Goal: Find specific page/section: Find specific page/section

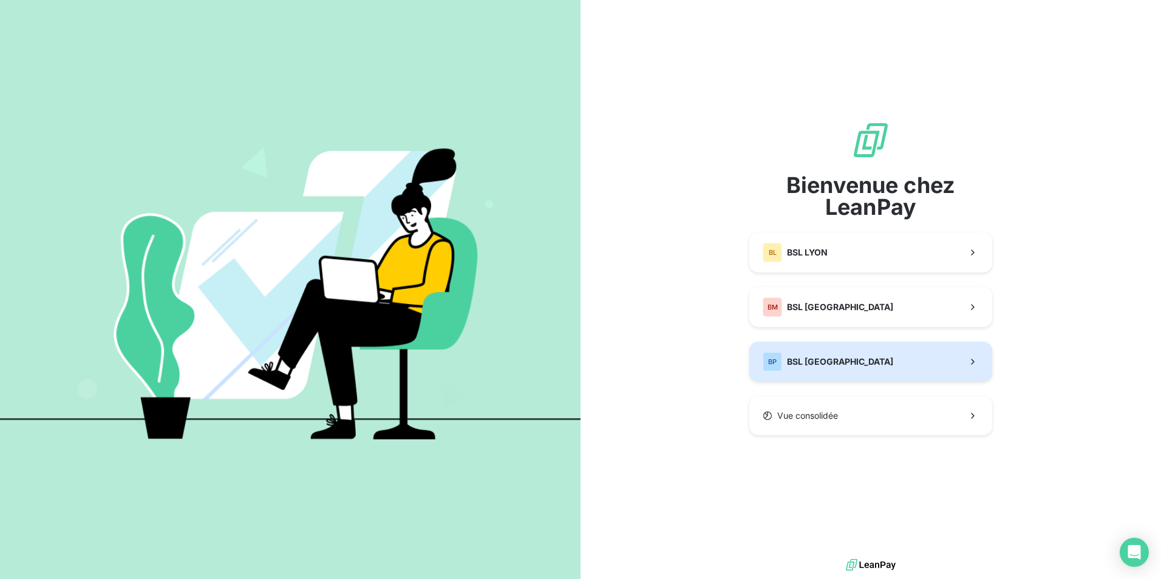
click at [825, 347] on button "BP BSL [GEOGRAPHIC_DATA]" at bounding box center [870, 362] width 243 height 40
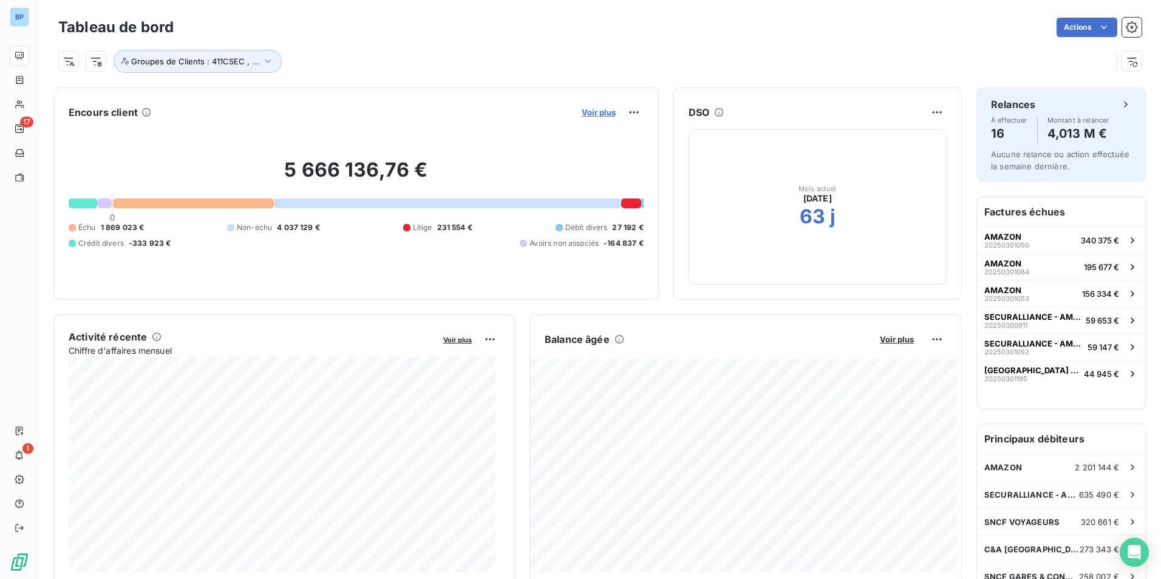
click at [603, 115] on span "Voir plus" at bounding box center [599, 113] width 34 height 10
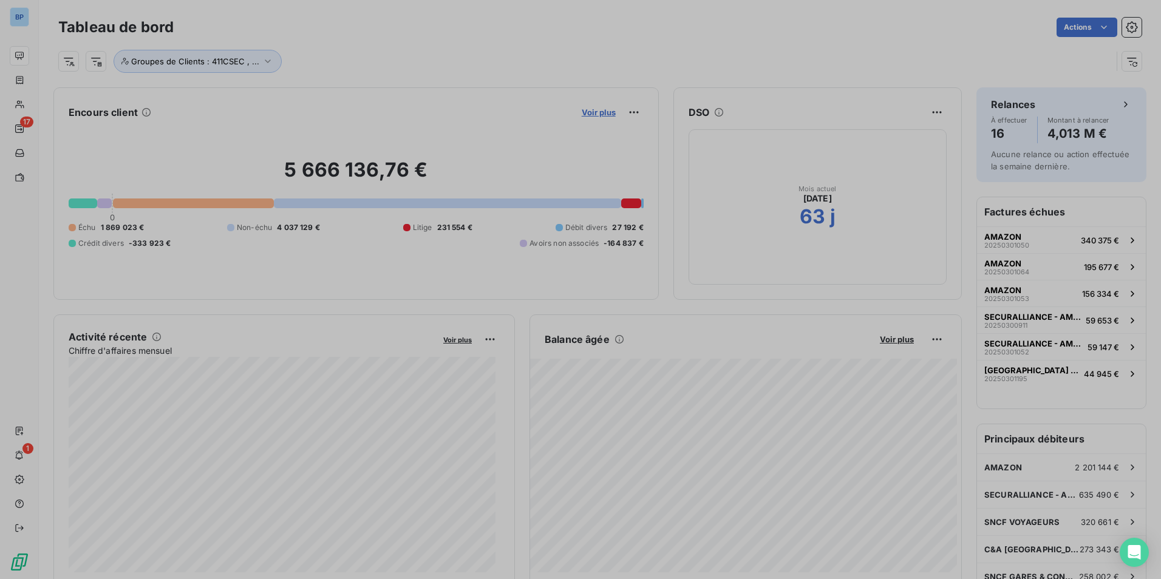
scroll to position [397, 457]
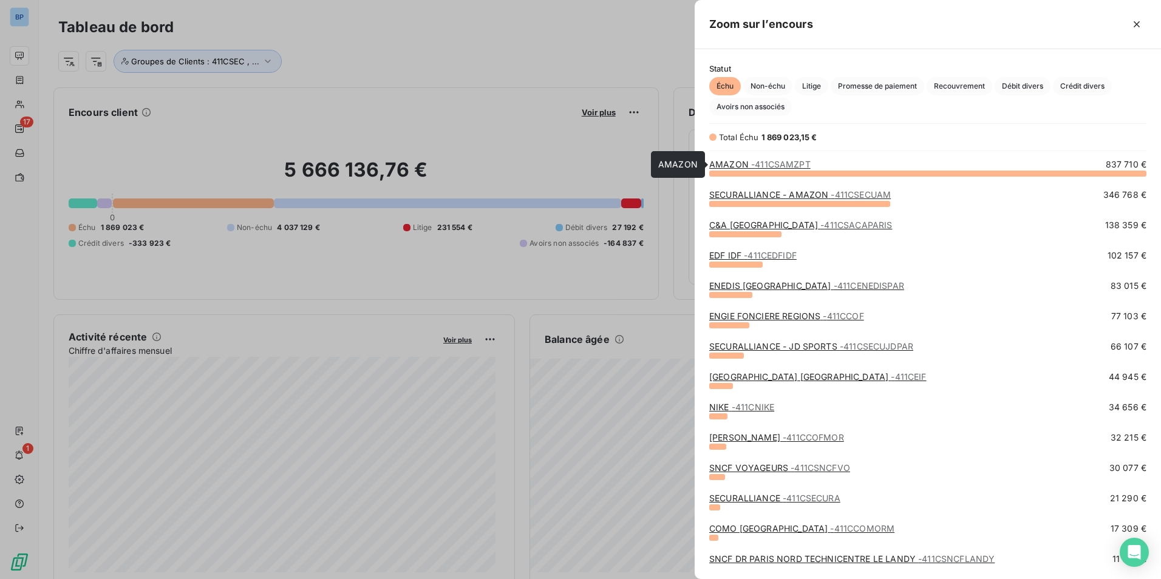
click at [768, 167] on span "- 411CSAMZPT" at bounding box center [781, 164] width 60 height 10
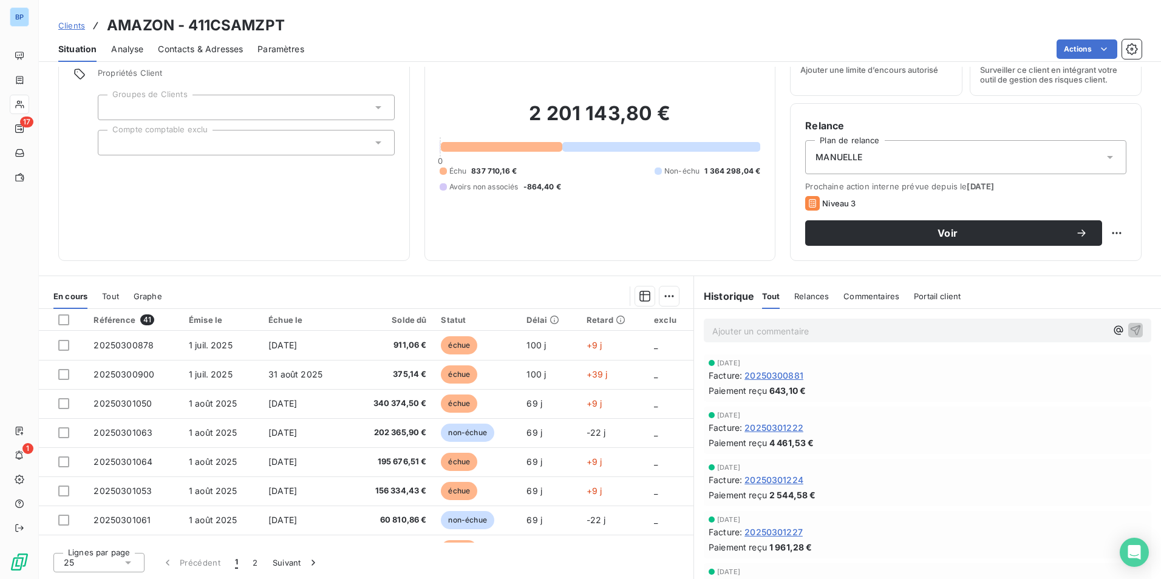
click at [69, 23] on span "Clients" at bounding box center [71, 26] width 27 height 10
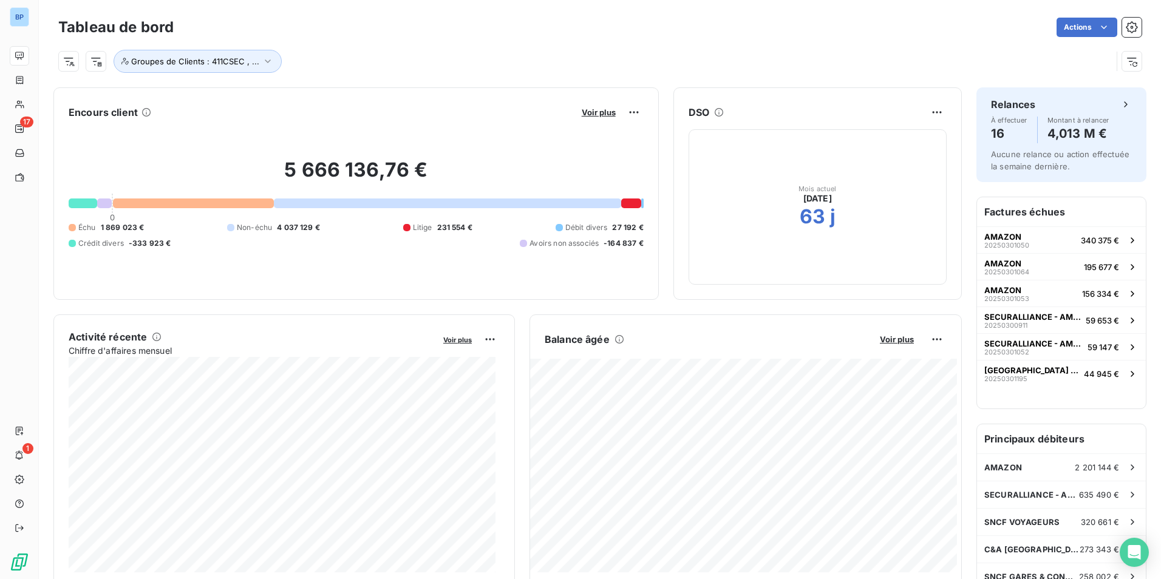
click at [587, 107] on button "Voir plus" at bounding box center [598, 112] width 41 height 11
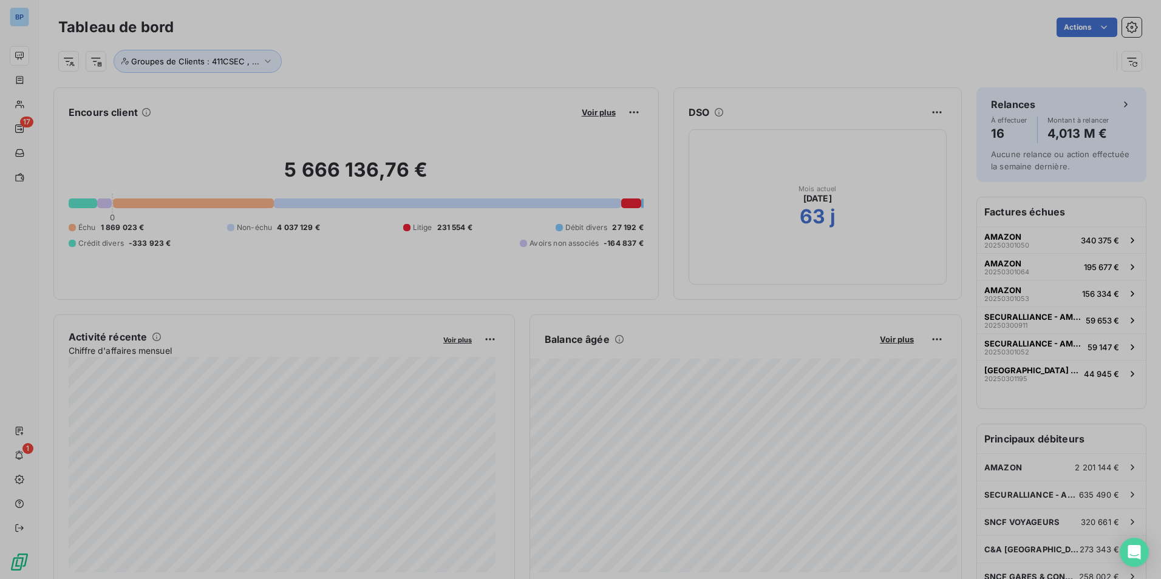
scroll to position [570, 457]
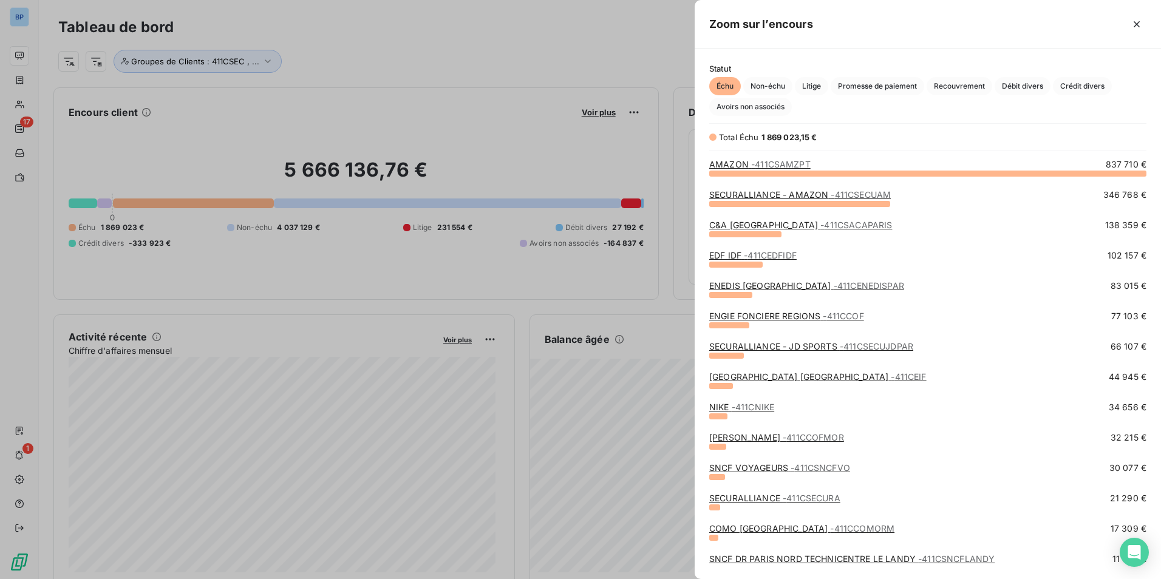
click at [587, 112] on div at bounding box center [580, 289] width 1161 height 579
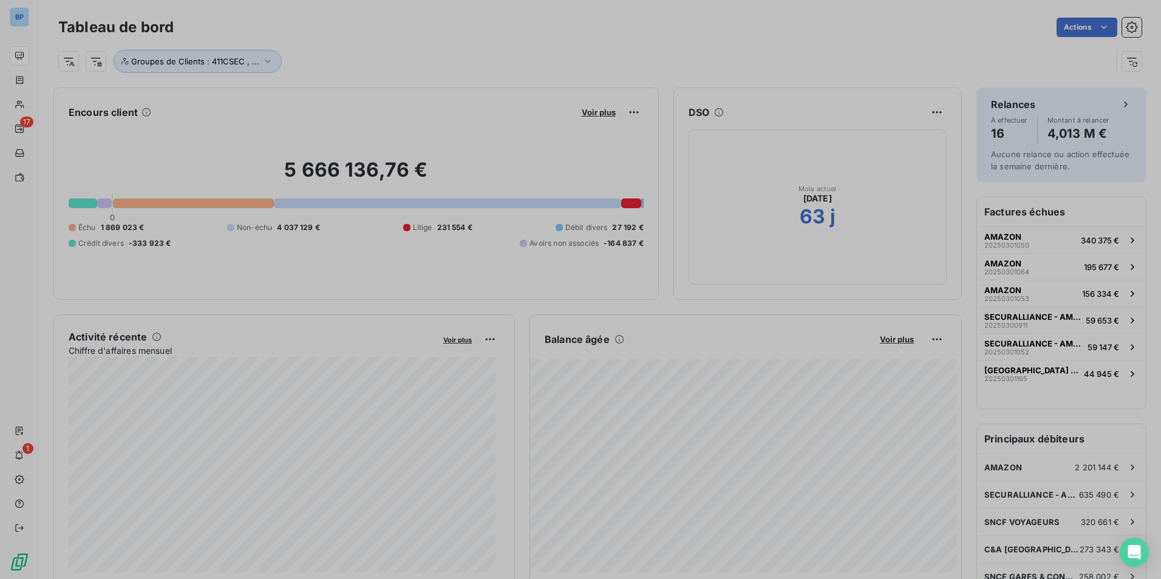
click at [587, 112] on span "Voir plus" at bounding box center [599, 113] width 34 height 10
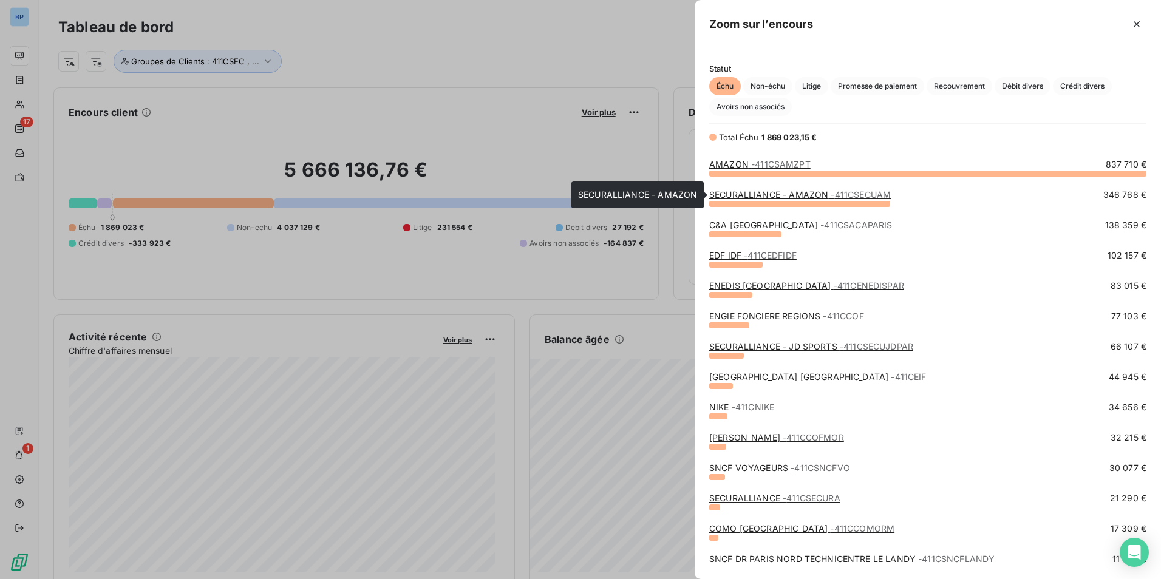
click at [794, 198] on link "SECURALLIANCE - AMAZON - 411CSECUAM" at bounding box center [800, 194] width 182 height 10
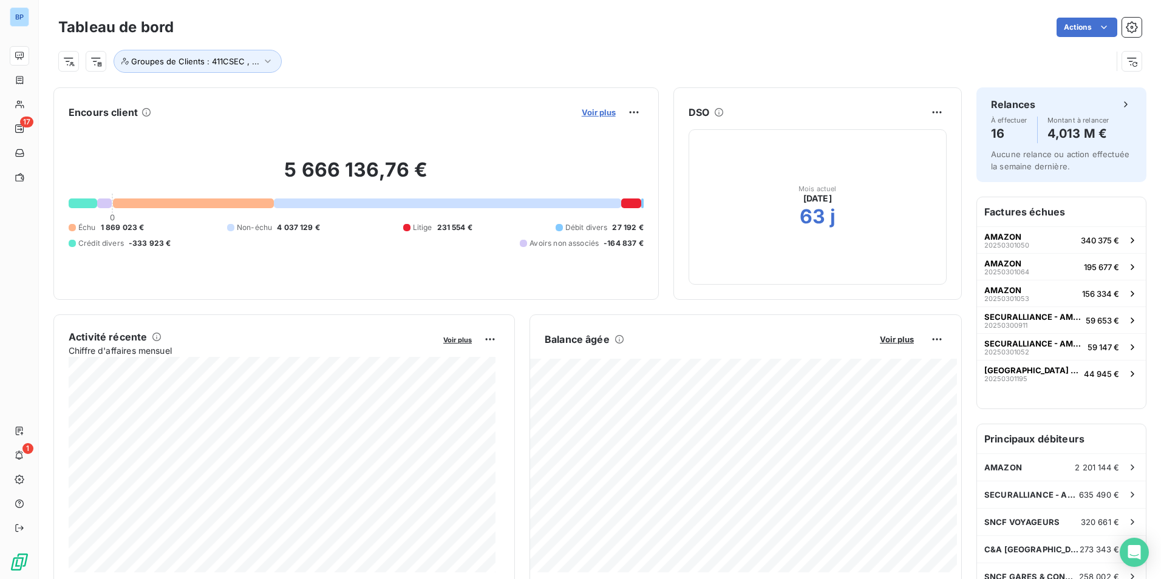
click at [584, 112] on span "Voir plus" at bounding box center [599, 113] width 34 height 10
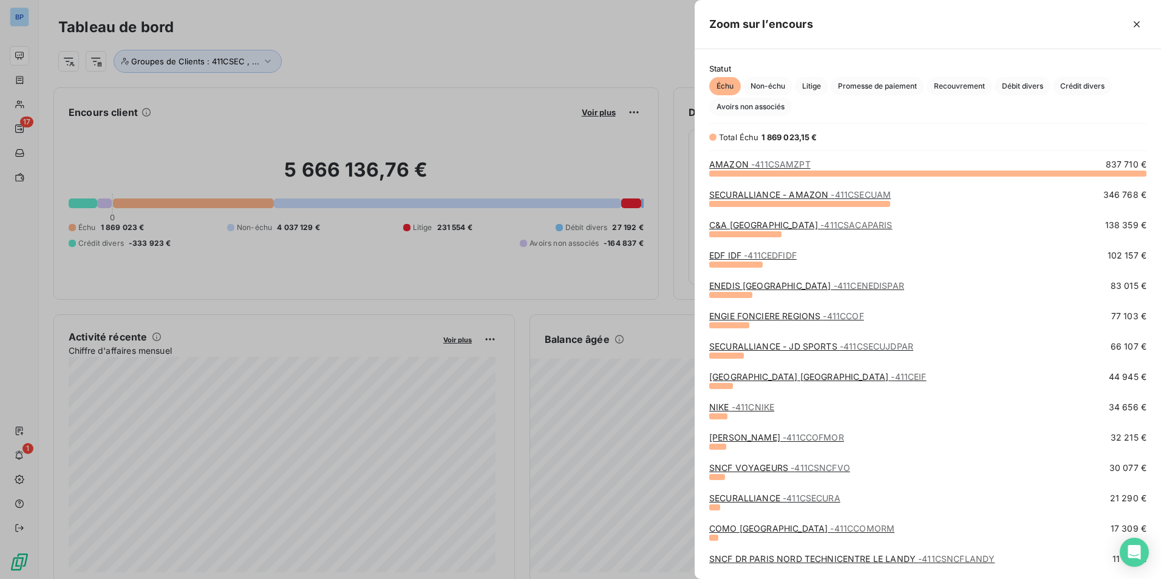
click at [821, 224] on span "- 411CSACAPARIS" at bounding box center [857, 225] width 72 height 10
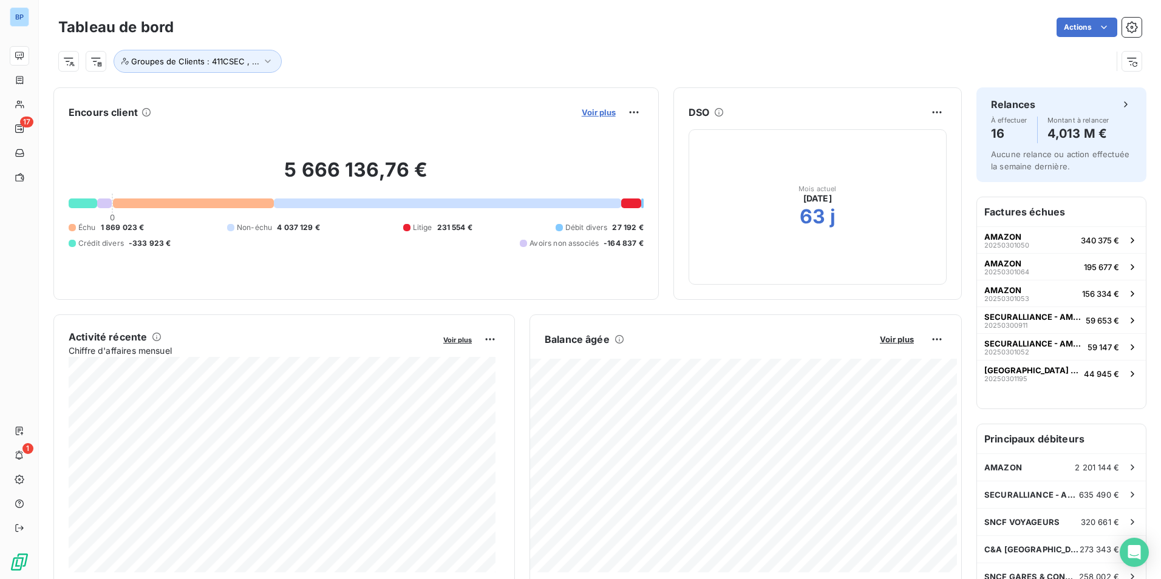
click at [599, 114] on span "Voir plus" at bounding box center [599, 113] width 34 height 10
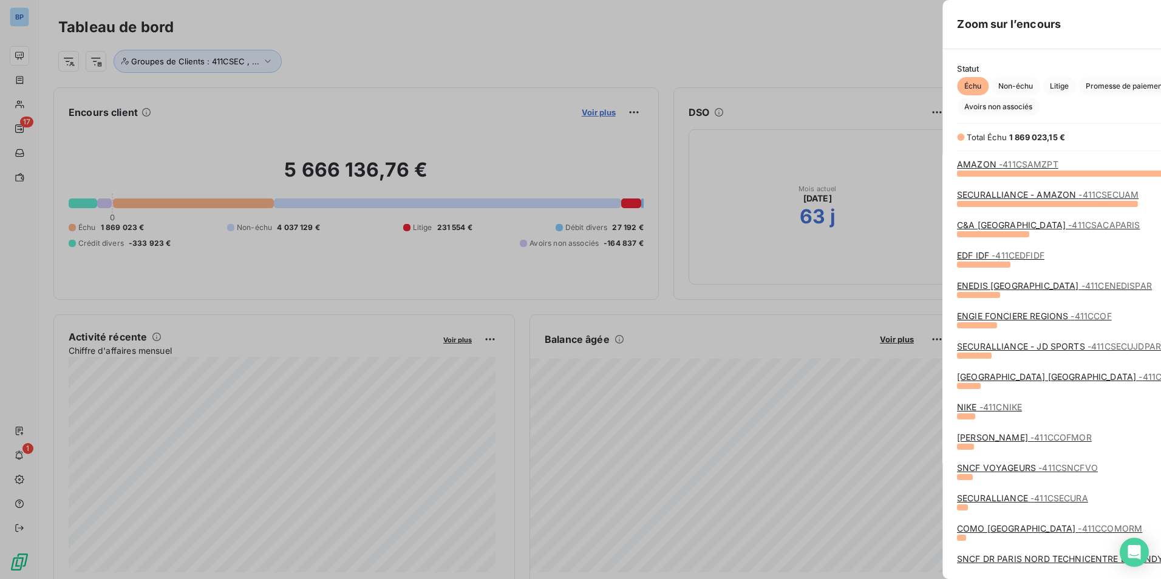
scroll to position [570, 457]
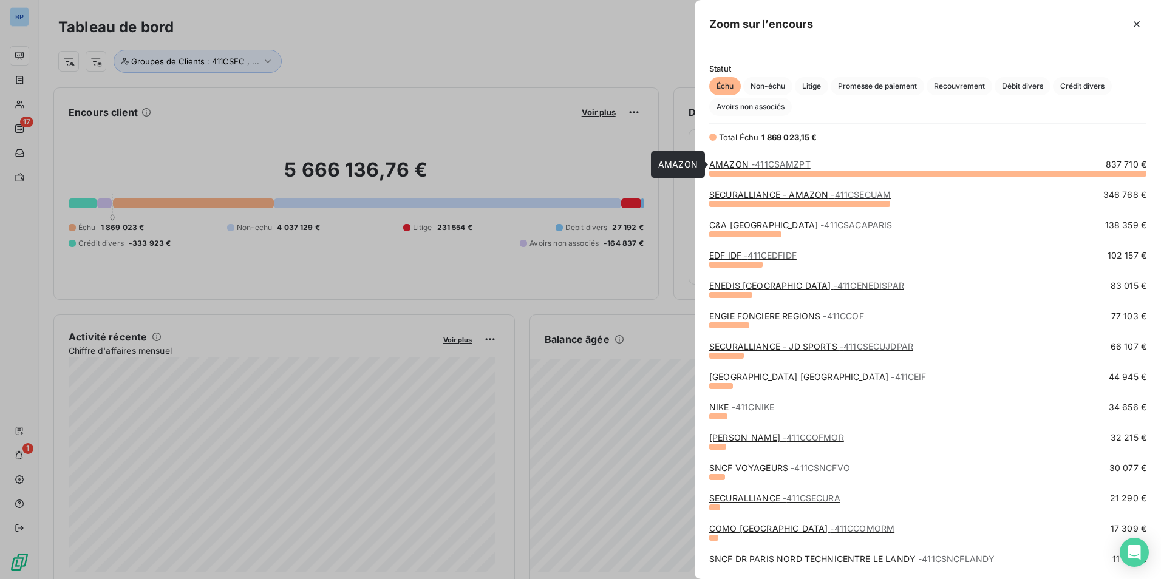
click at [783, 161] on span "- 411CSAMZPT" at bounding box center [781, 164] width 60 height 10
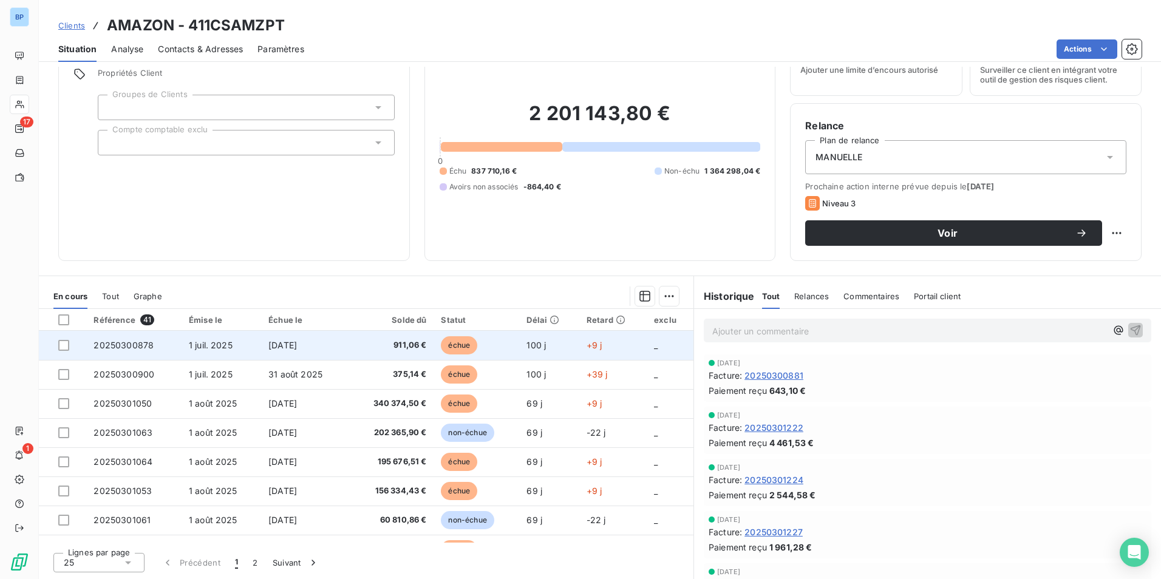
scroll to position [61, 0]
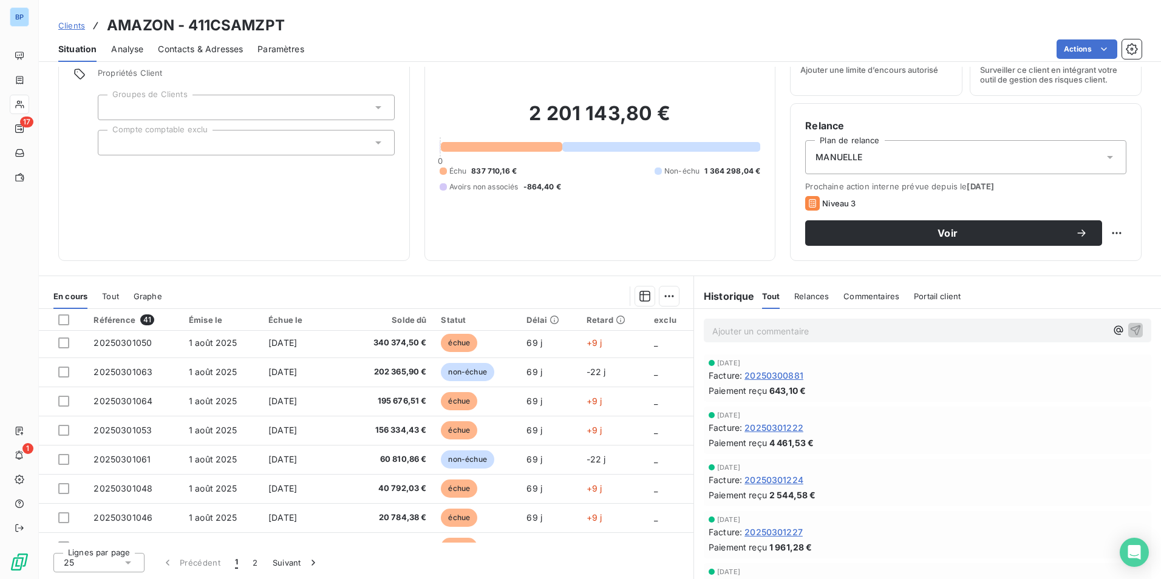
click at [616, 36] on div "Situation Analyse Contacts & Adresses Paramètres Actions" at bounding box center [600, 49] width 1122 height 26
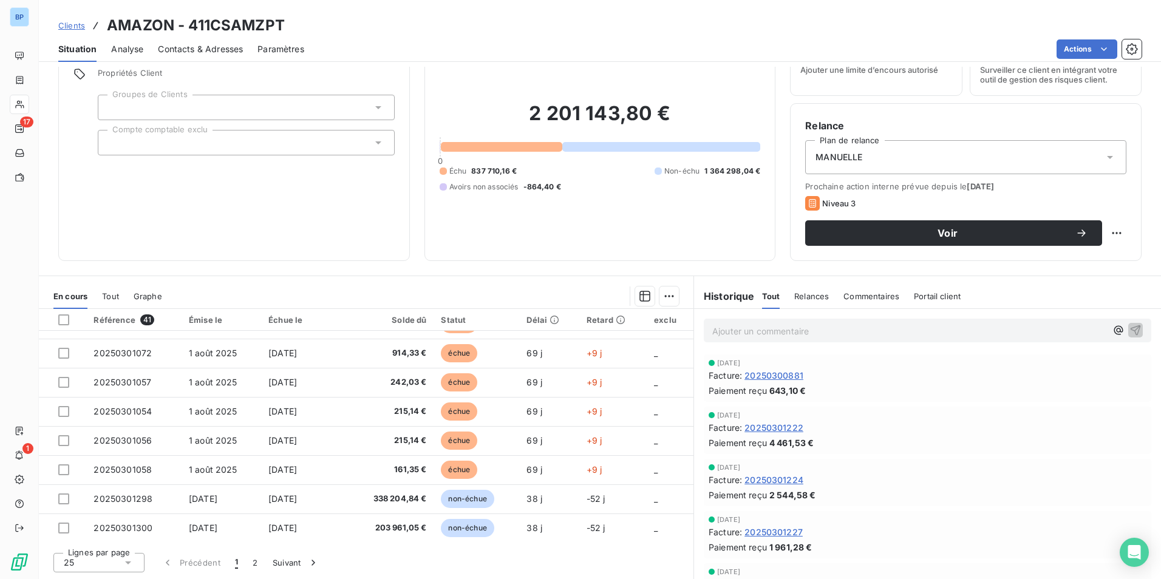
scroll to position [517, 0]
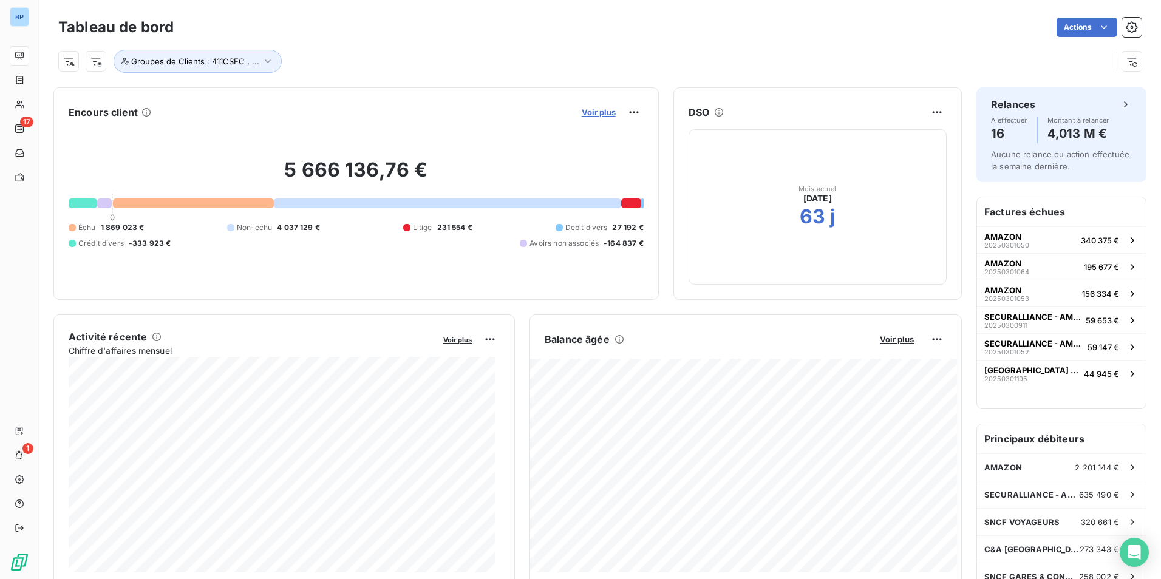
click at [590, 115] on span "Voir plus" at bounding box center [599, 113] width 34 height 10
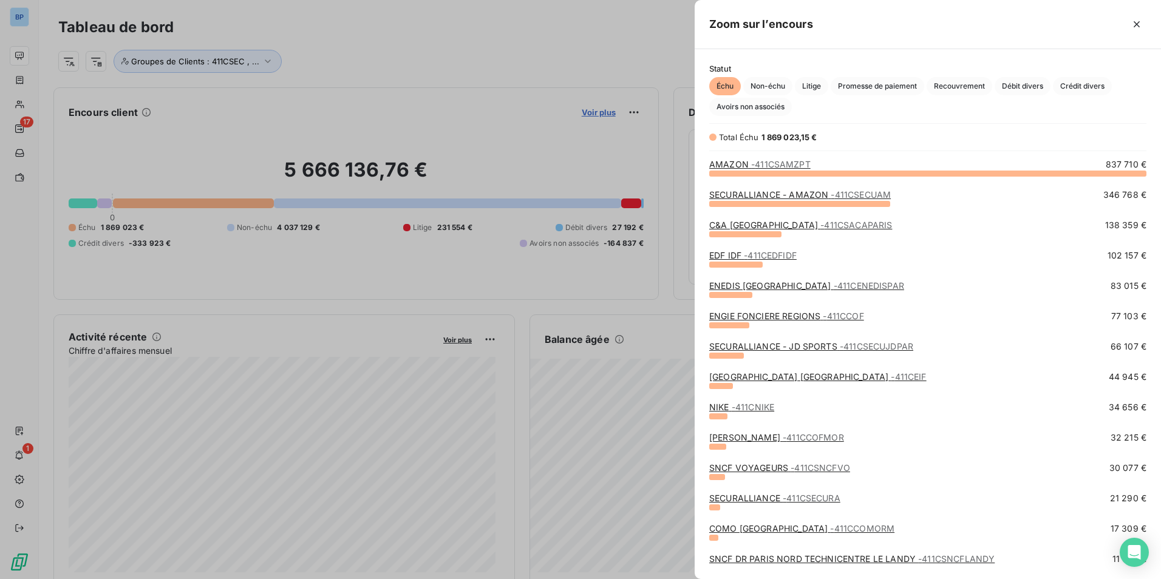
scroll to position [397, 457]
click at [273, 18] on div at bounding box center [580, 289] width 1161 height 579
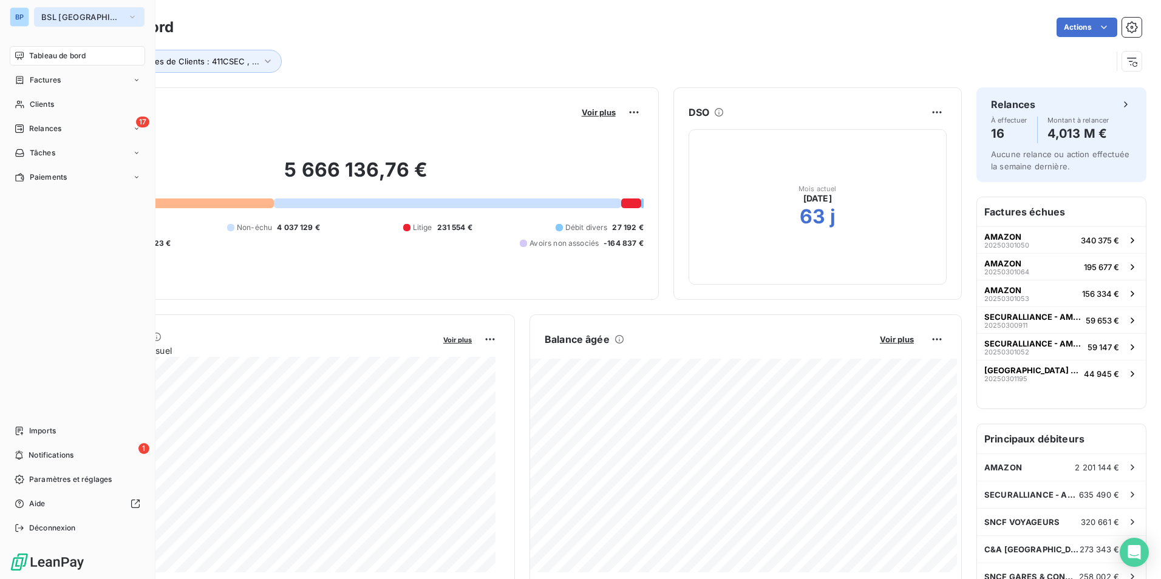
click at [78, 13] on span "BSL [GEOGRAPHIC_DATA]" at bounding box center [81, 17] width 81 height 10
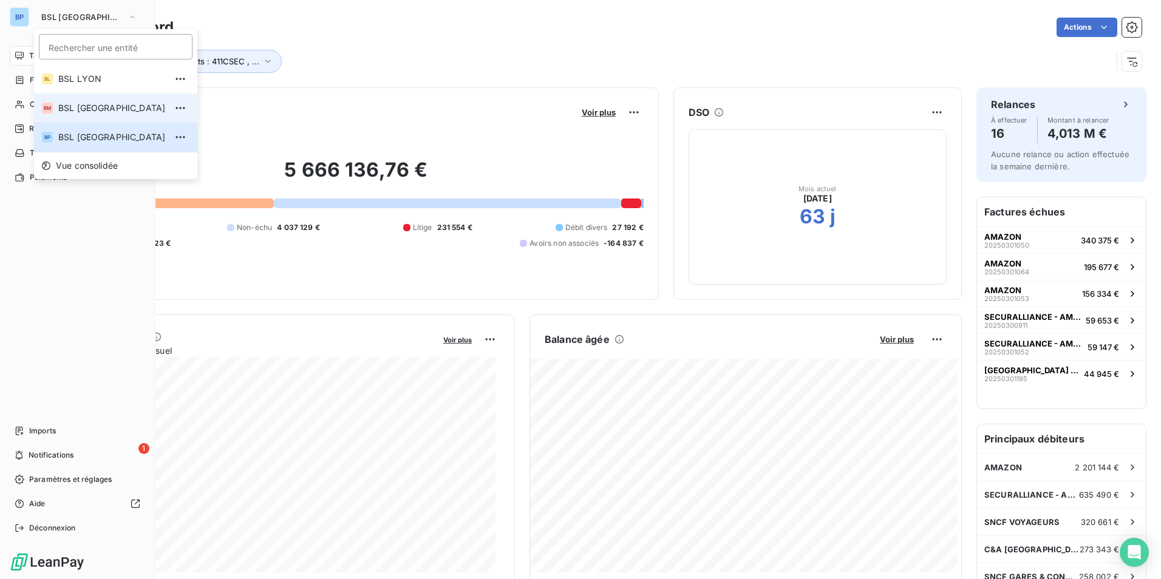
click at [83, 101] on li "BM BSL [GEOGRAPHIC_DATA]" at bounding box center [115, 108] width 163 height 29
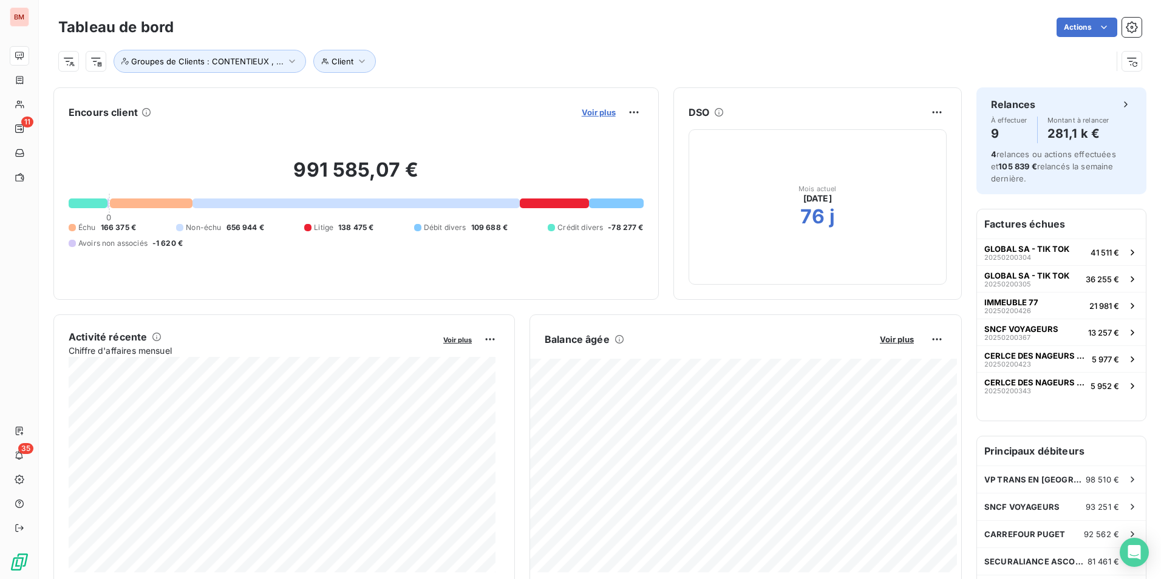
click at [587, 113] on span "Voir plus" at bounding box center [599, 113] width 34 height 10
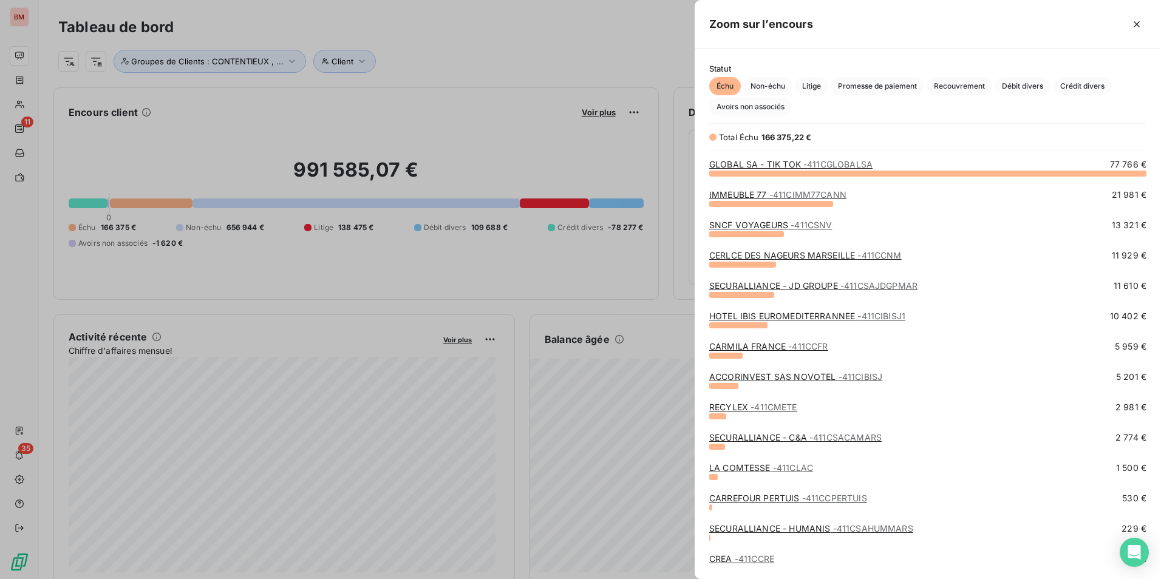
click at [785, 169] on link "GLOBAL SA - TIK TOK - 411CGLOBALSA" at bounding box center [790, 164] width 163 height 10
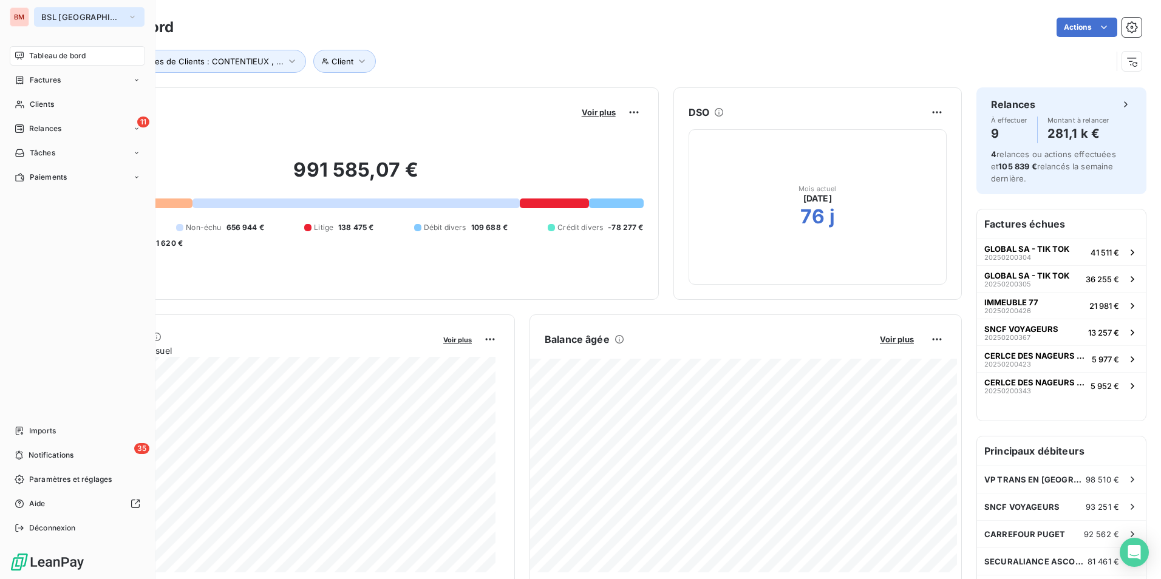
click at [130, 18] on icon "button" at bounding box center [132, 17] width 5 height 2
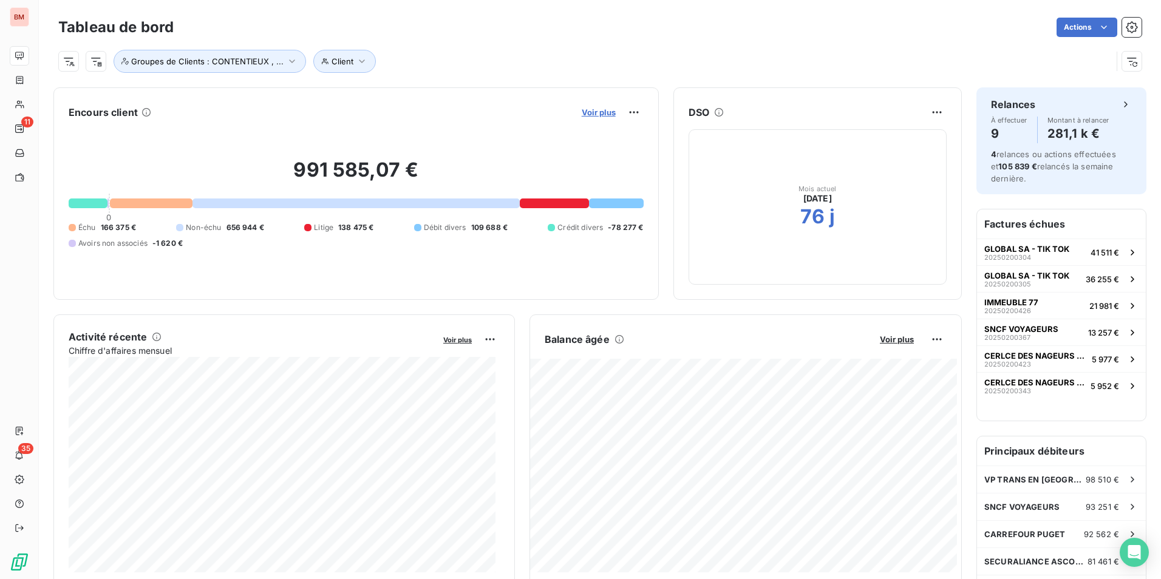
click at [587, 116] on span "Voir plus" at bounding box center [599, 113] width 34 height 10
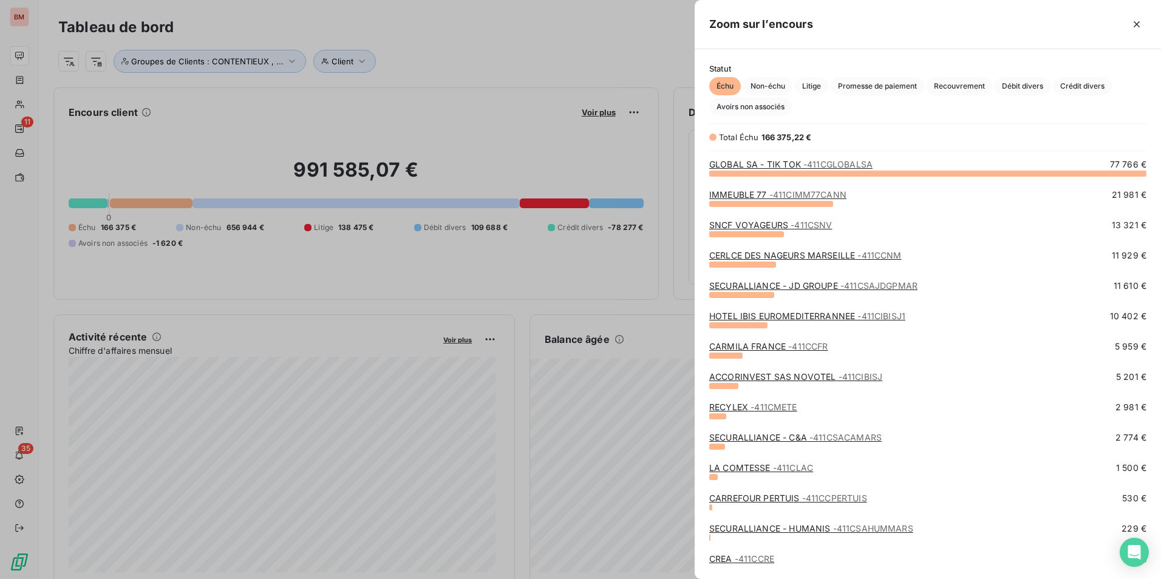
click at [776, 284] on link "SECURALLIANCE - JD GROUPE - 411CSAJDGPMAR" at bounding box center [813, 286] width 208 height 10
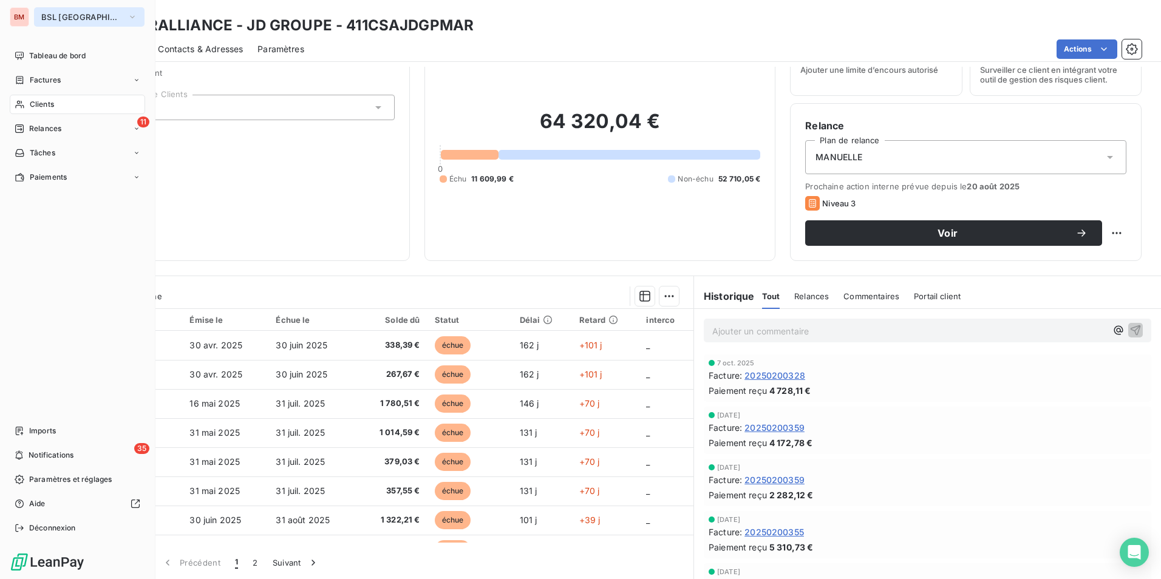
click at [89, 19] on span "BSL [GEOGRAPHIC_DATA]" at bounding box center [81, 17] width 81 height 10
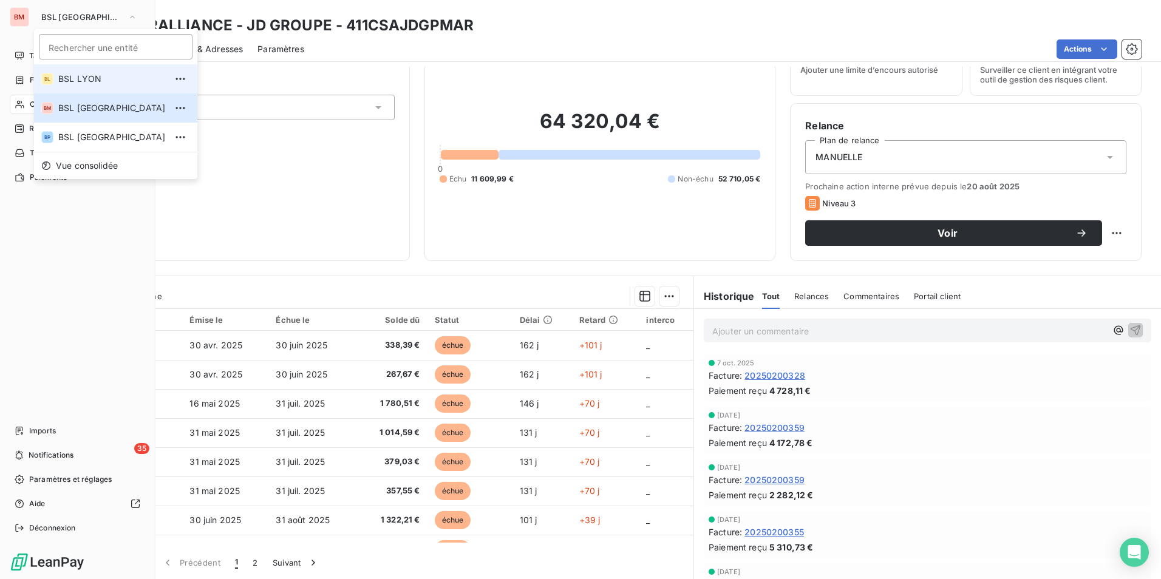
click at [63, 80] on span "BSL LYON" at bounding box center [112, 79] width 108 height 12
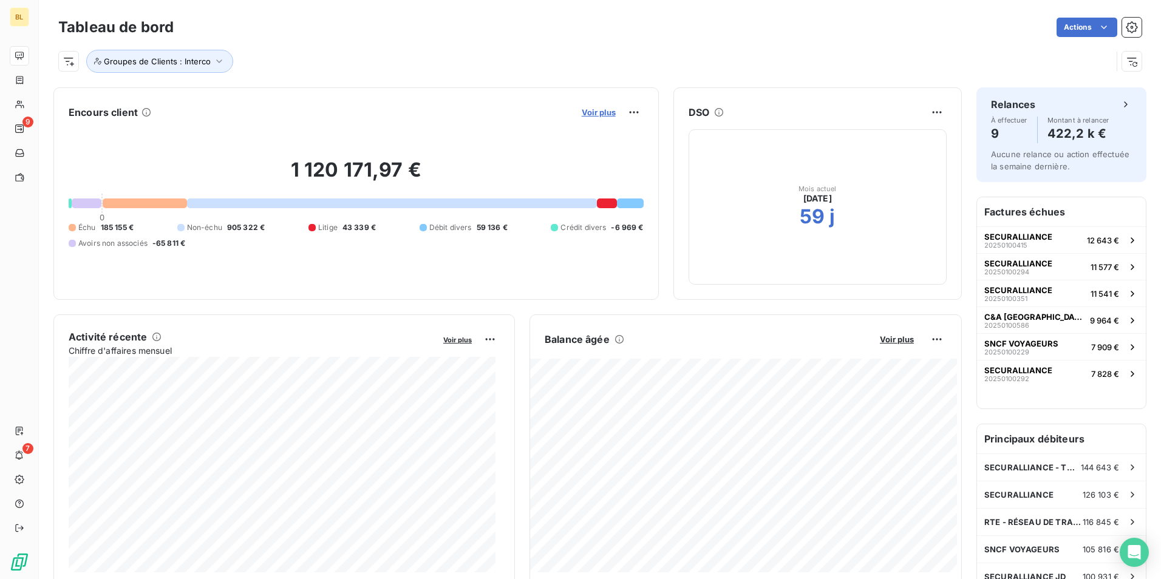
click at [589, 112] on span "Voir plus" at bounding box center [599, 113] width 34 height 10
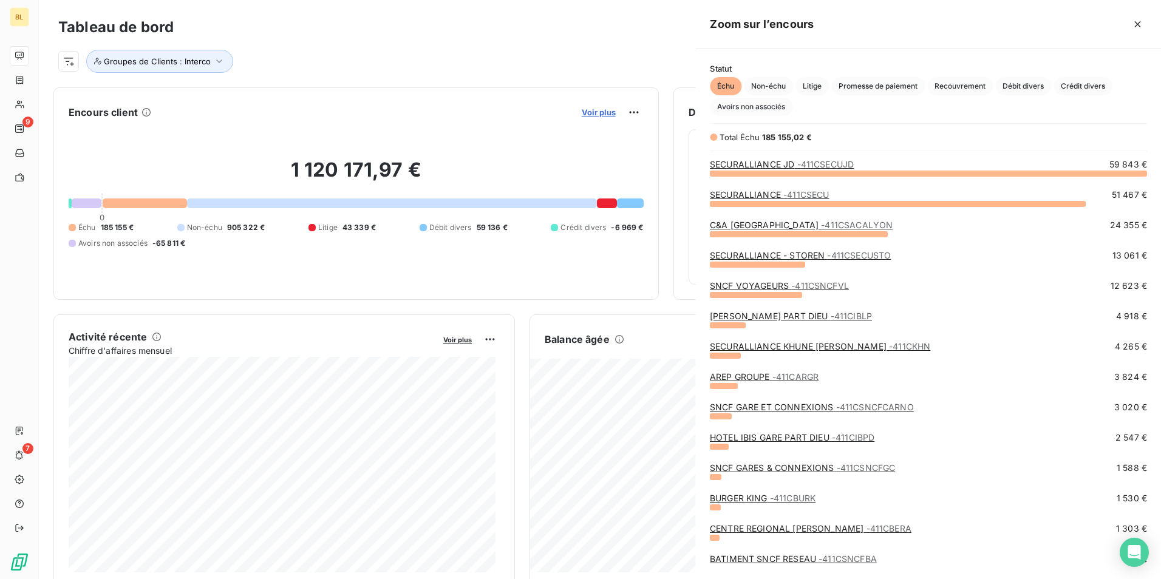
scroll to position [397, 457]
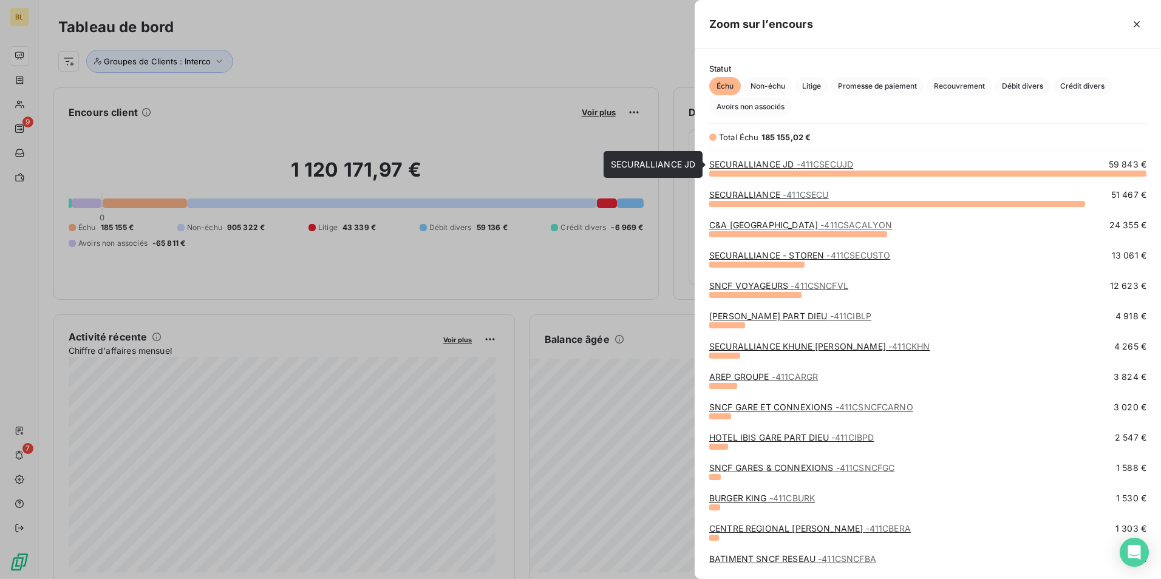
click at [825, 166] on span "- 411CSECUJD" at bounding box center [825, 164] width 57 height 10
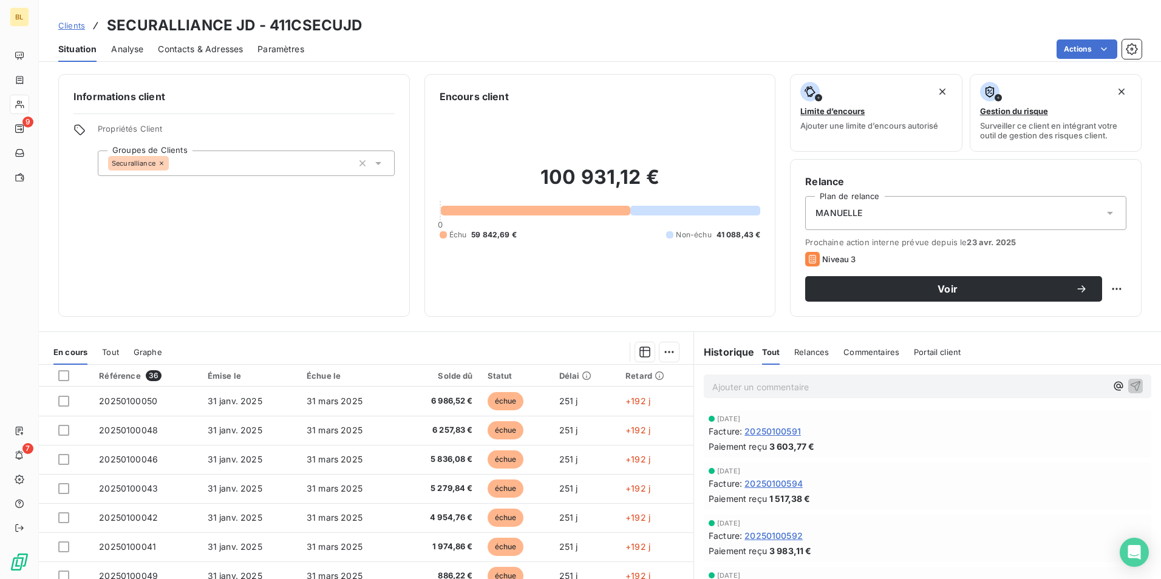
scroll to position [121, 0]
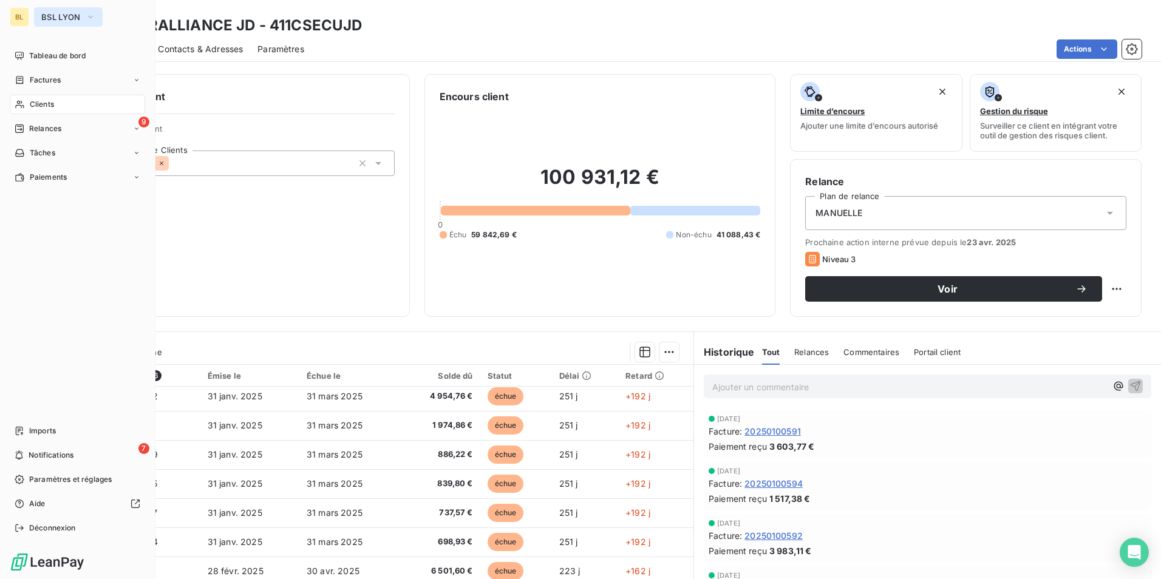
click at [80, 11] on button "BSL LYON" at bounding box center [68, 16] width 69 height 19
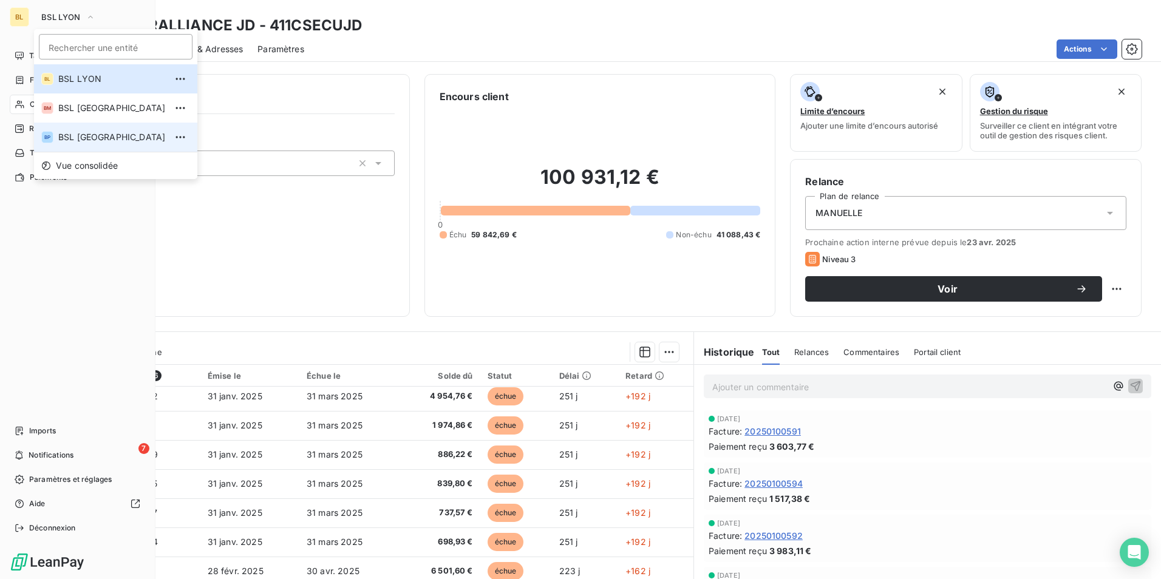
click at [81, 136] on span "BSL [GEOGRAPHIC_DATA]" at bounding box center [112, 137] width 108 height 12
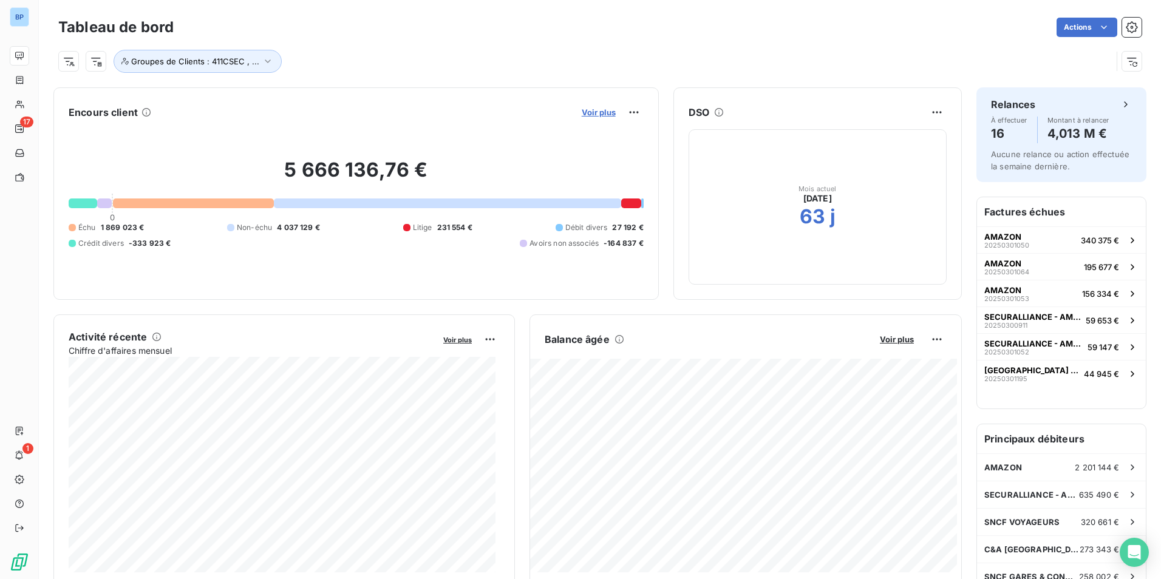
click at [595, 112] on span "Voir plus" at bounding box center [599, 113] width 34 height 10
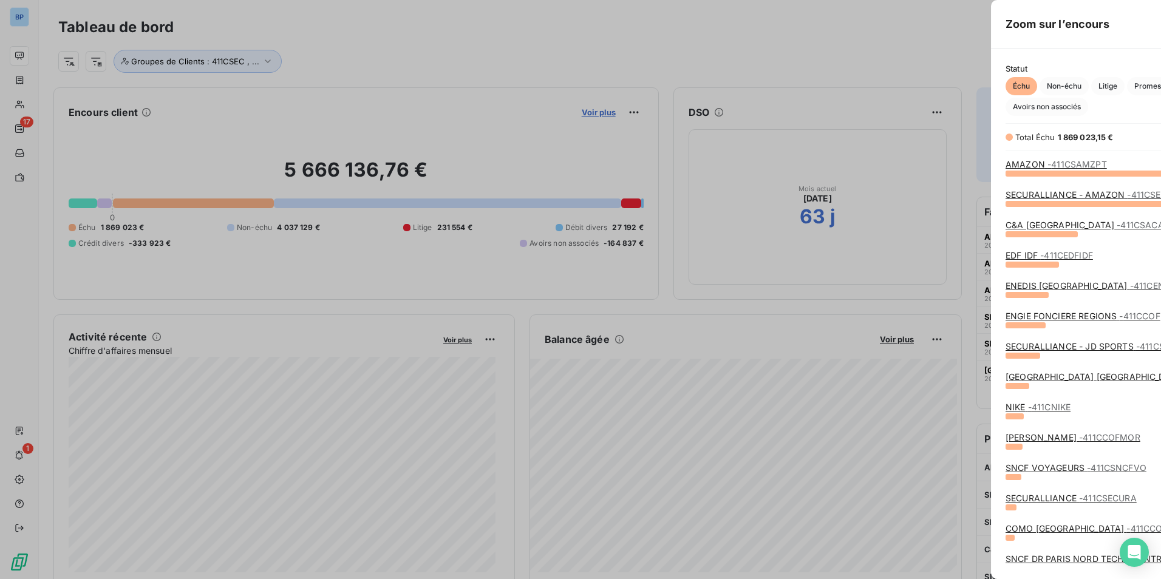
scroll to position [570, 457]
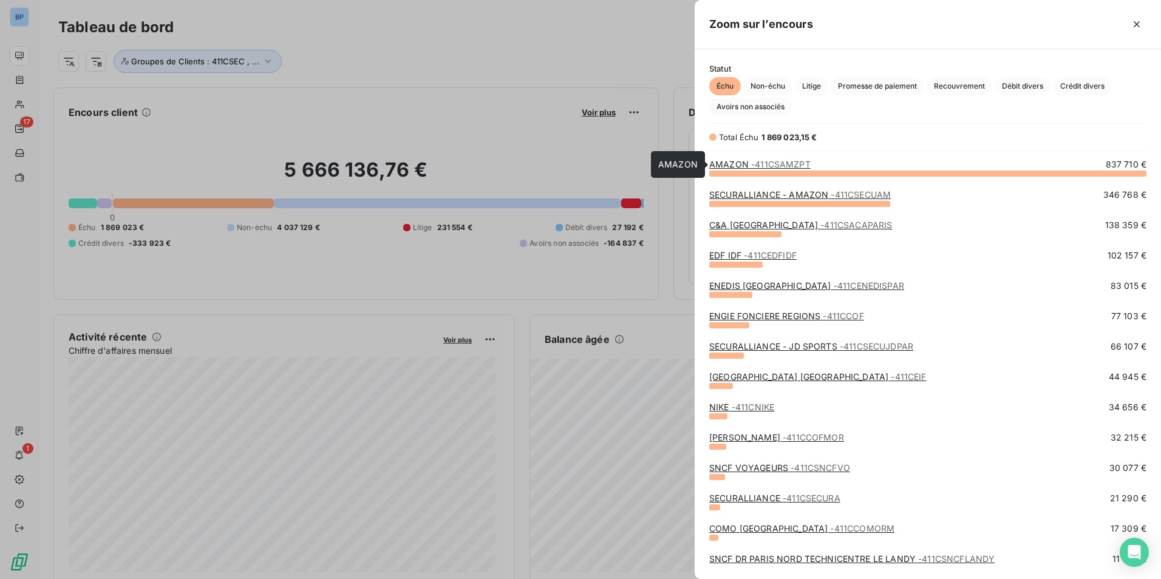
click at [774, 165] on span "- 411CSAMZPT" at bounding box center [781, 164] width 60 height 10
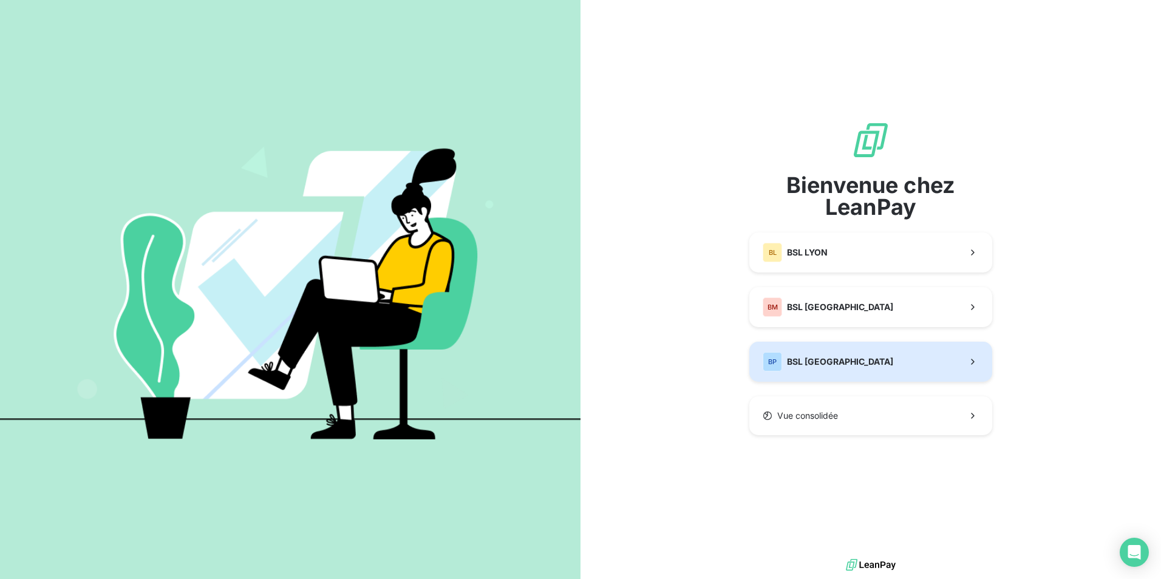
click at [853, 366] on button "BP BSL [GEOGRAPHIC_DATA]" at bounding box center [870, 362] width 243 height 40
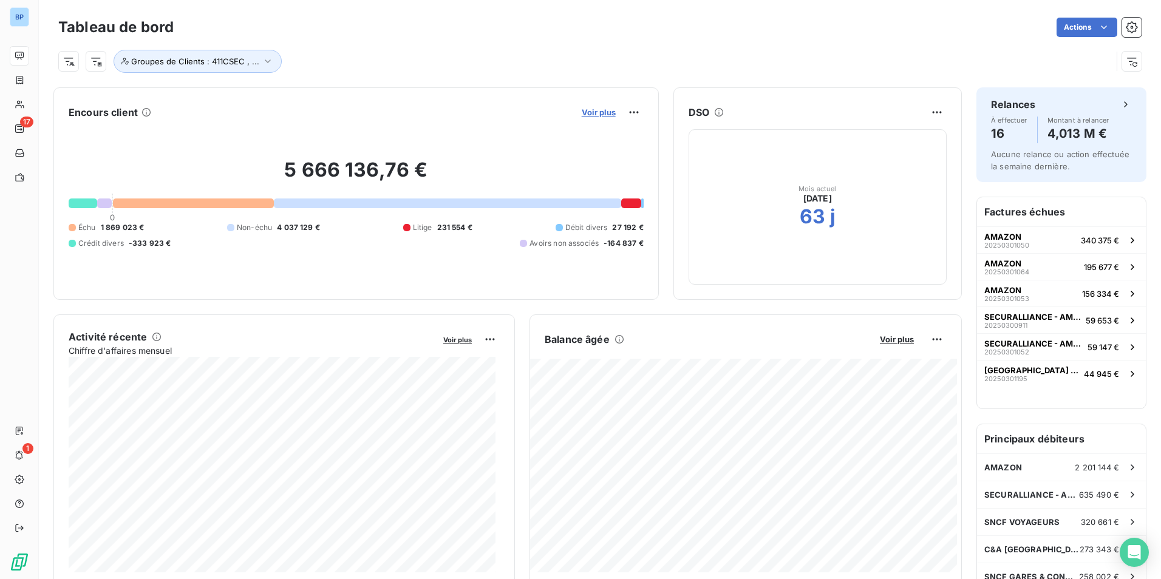
click at [599, 114] on span "Voir plus" at bounding box center [599, 113] width 34 height 10
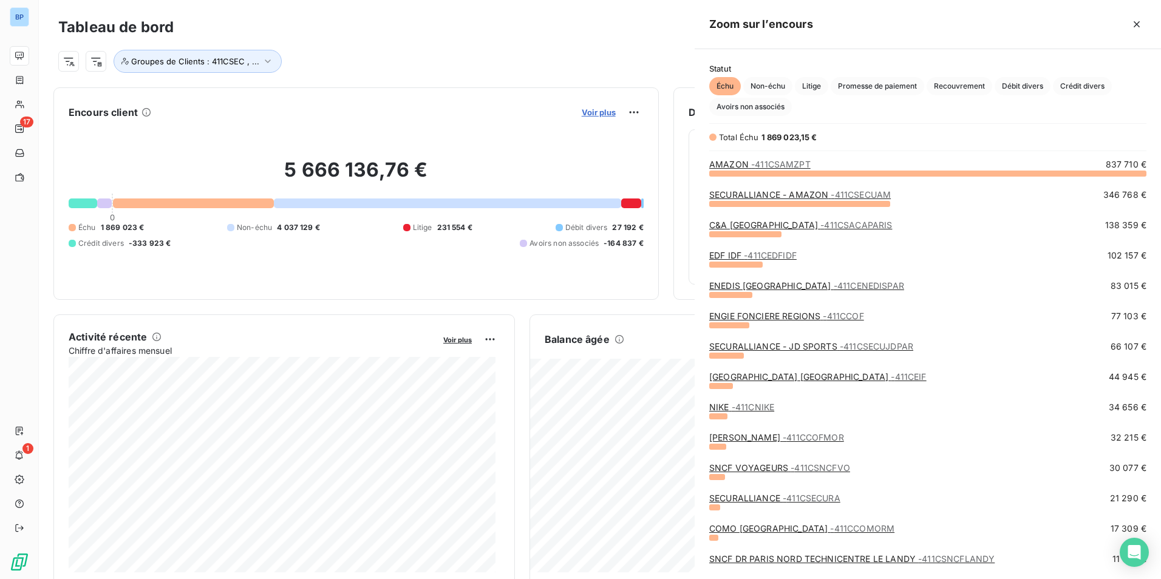
scroll to position [397, 457]
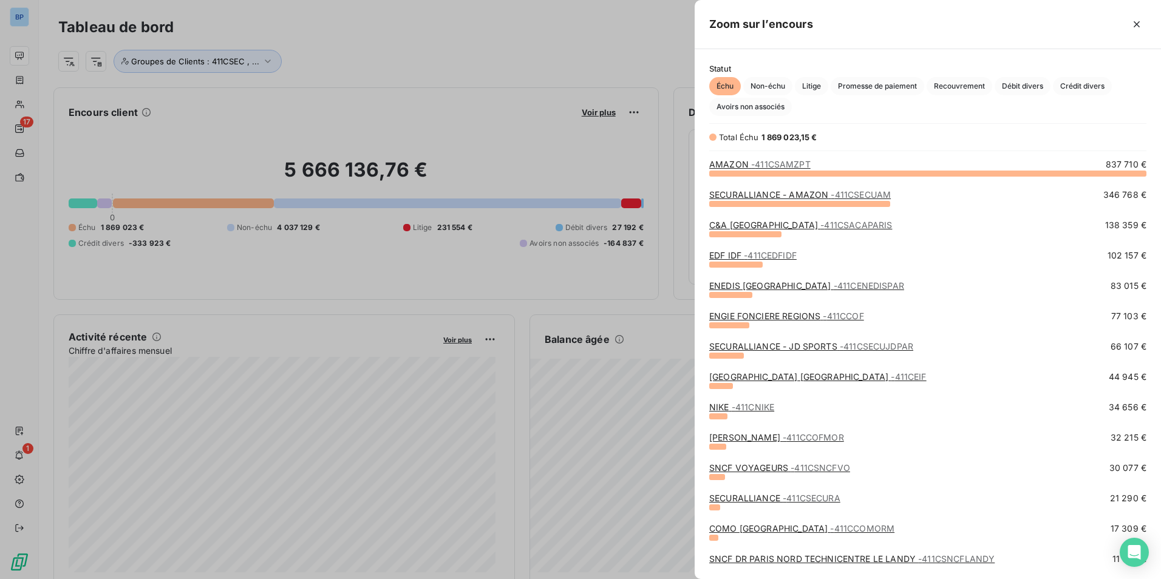
click at [769, 169] on span "- 411CSAMZPT" at bounding box center [781, 164] width 60 height 10
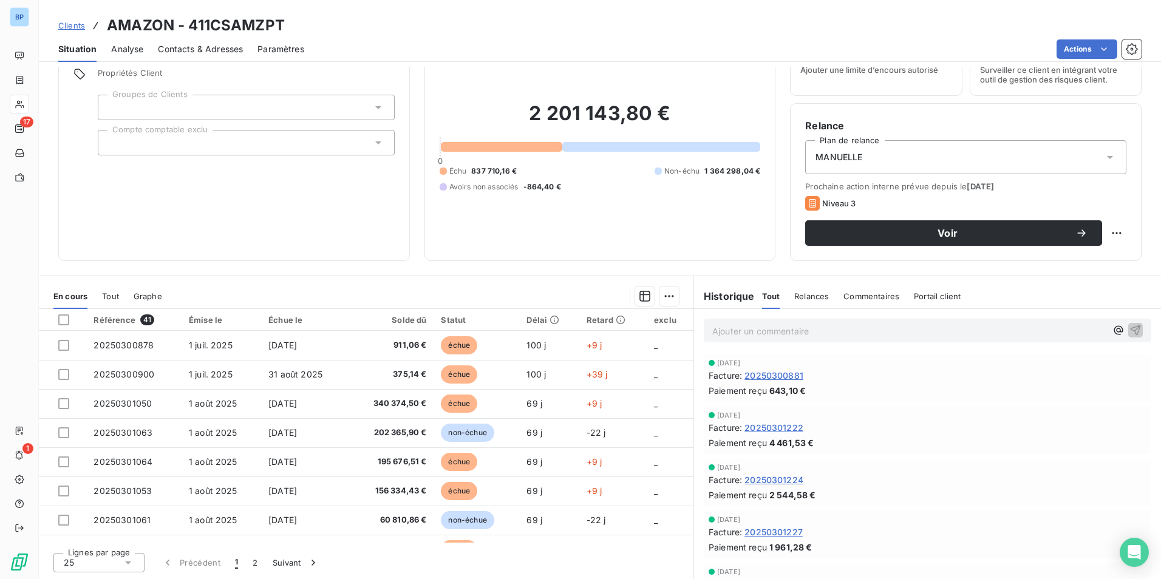
click at [73, 24] on span "Clients" at bounding box center [71, 26] width 27 height 10
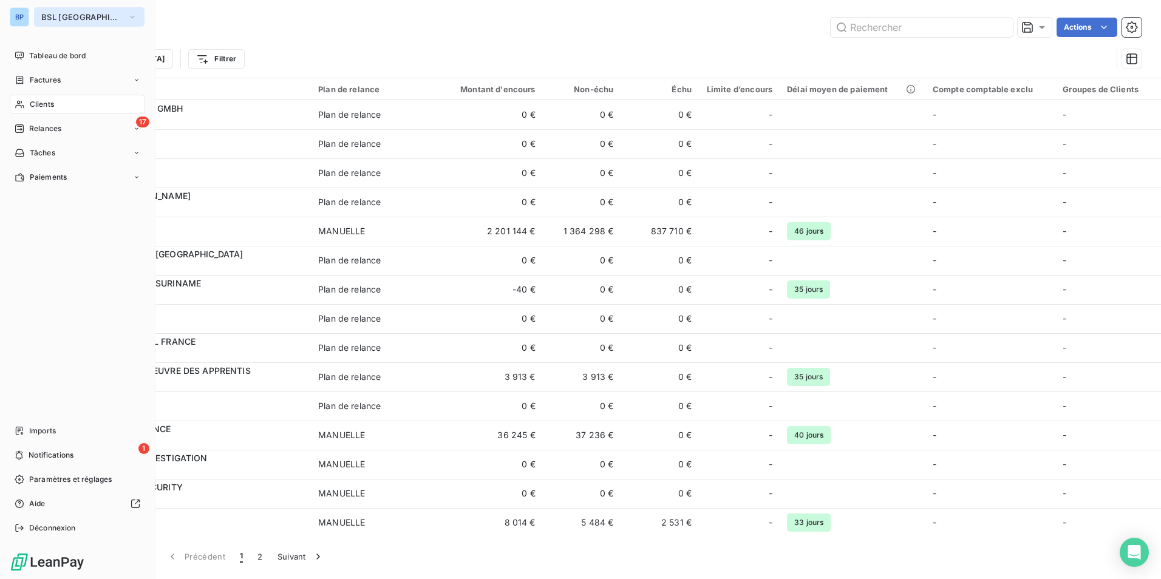
click at [46, 16] on span "BSL [GEOGRAPHIC_DATA]" at bounding box center [81, 17] width 81 height 10
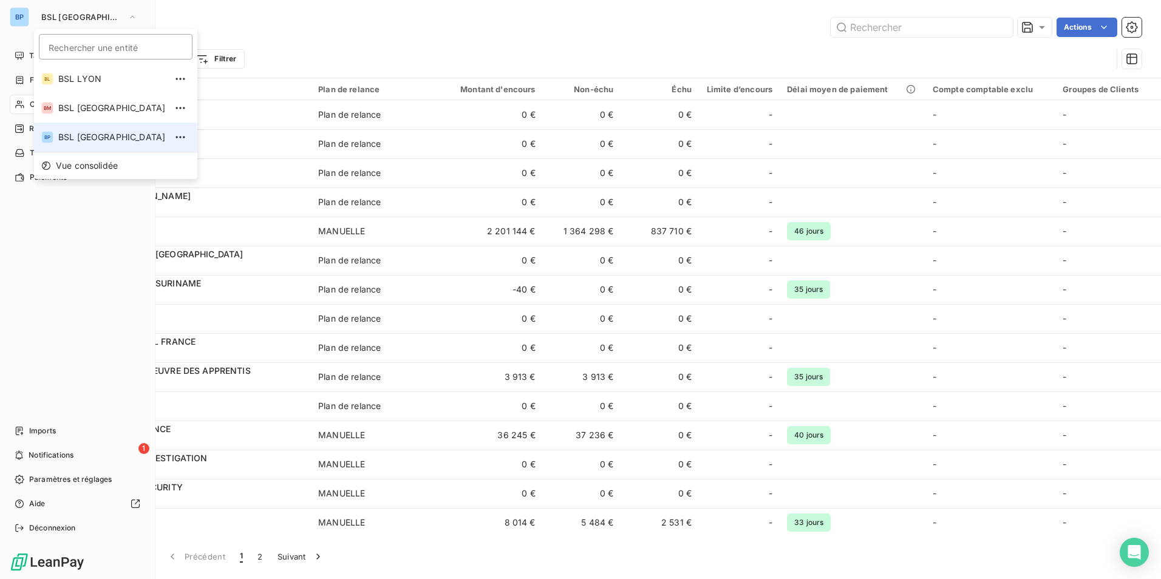
click at [84, 145] on li "BP BSL [GEOGRAPHIC_DATA]" at bounding box center [115, 137] width 163 height 29
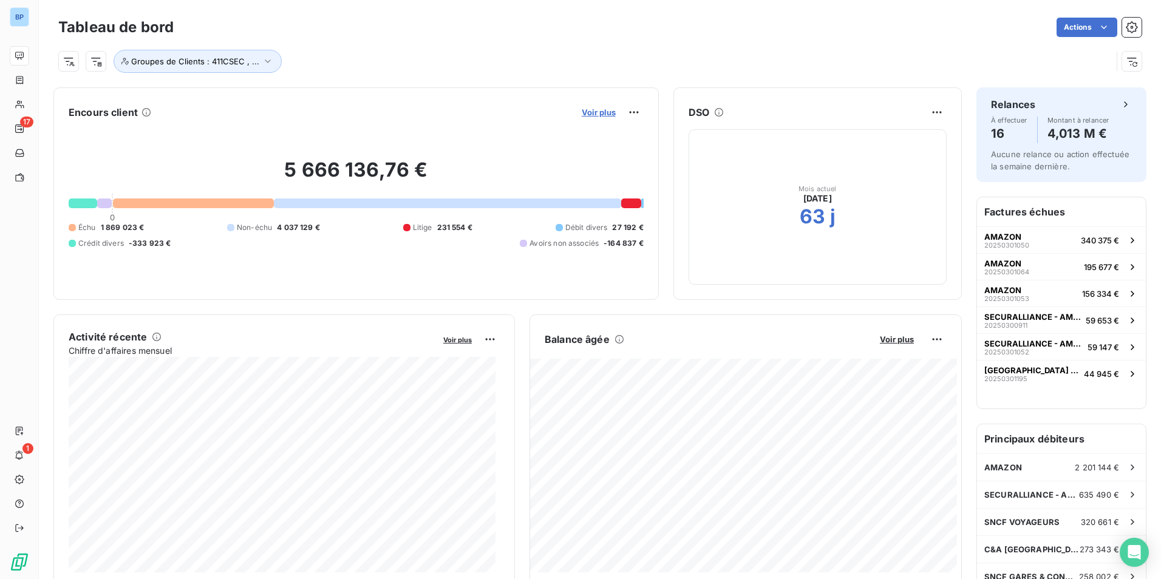
click at [600, 112] on span "Voir plus" at bounding box center [599, 113] width 34 height 10
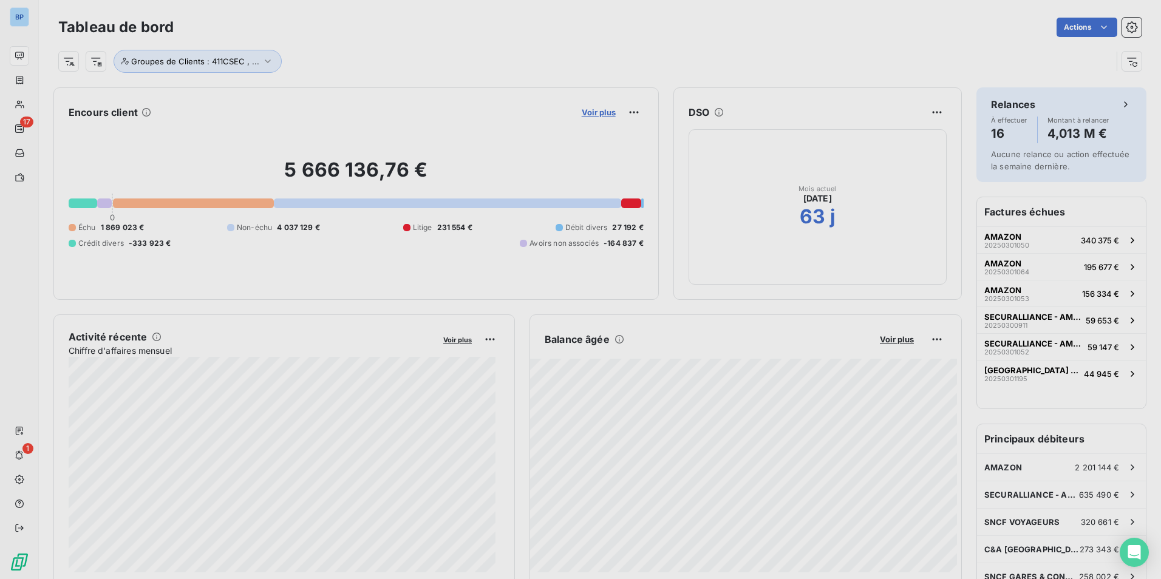
scroll to position [10, 10]
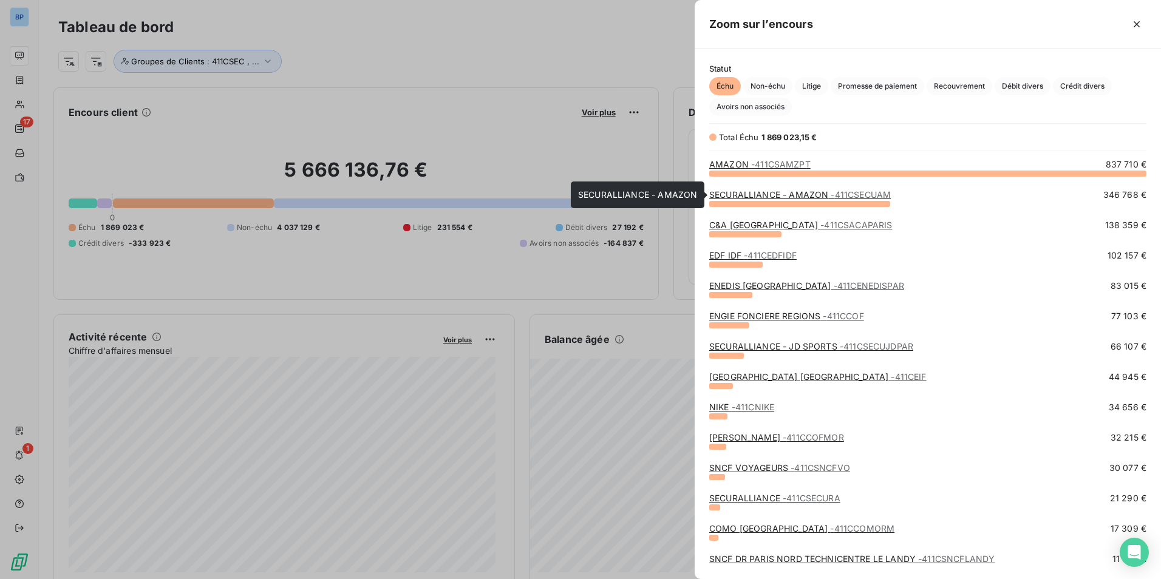
click at [783, 194] on link "SECURALLIANCE - AMAZON - 411CSECUAM" at bounding box center [800, 194] width 182 height 10
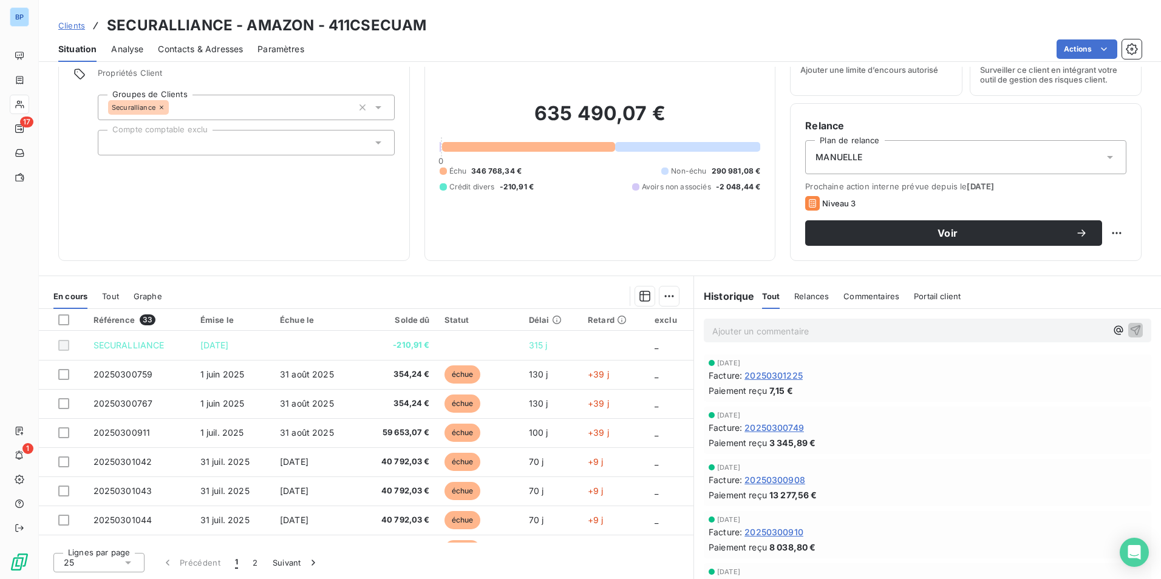
click at [73, 24] on span "Clients" at bounding box center [71, 26] width 27 height 10
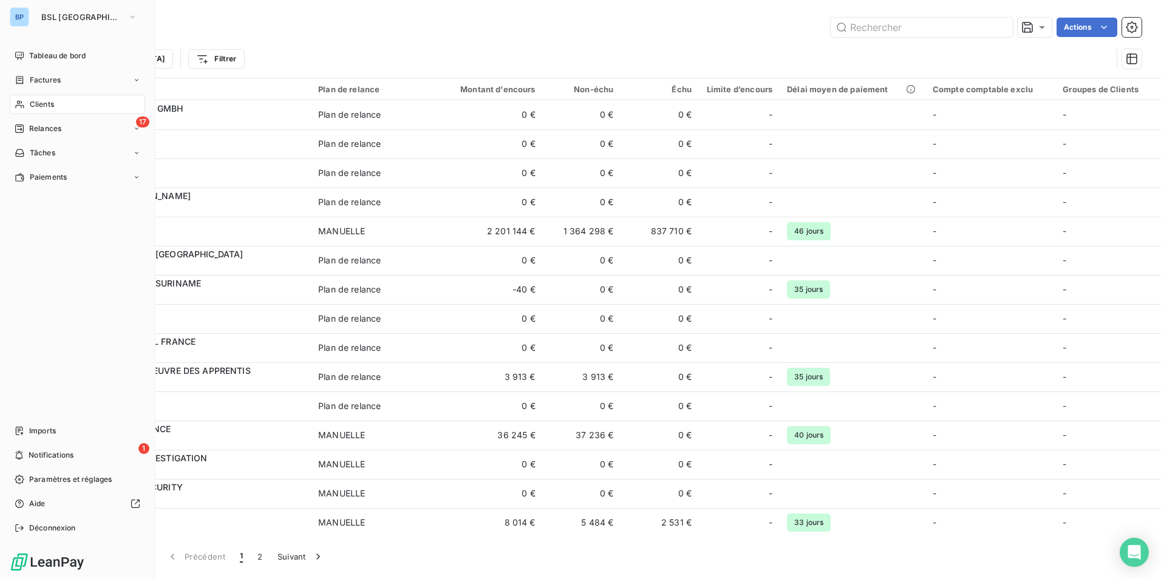
click at [27, 19] on div "BP" at bounding box center [19, 16] width 19 height 19
click at [69, 9] on button "BSL [GEOGRAPHIC_DATA]" at bounding box center [89, 16] width 111 height 19
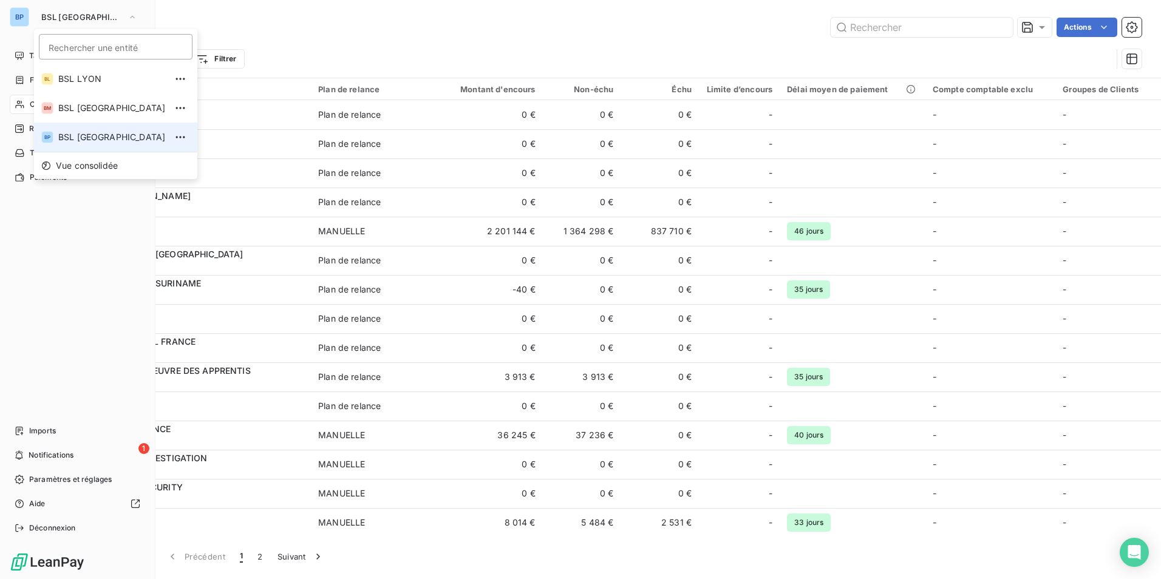
click at [81, 134] on span "BSL [GEOGRAPHIC_DATA]" at bounding box center [112, 137] width 108 height 12
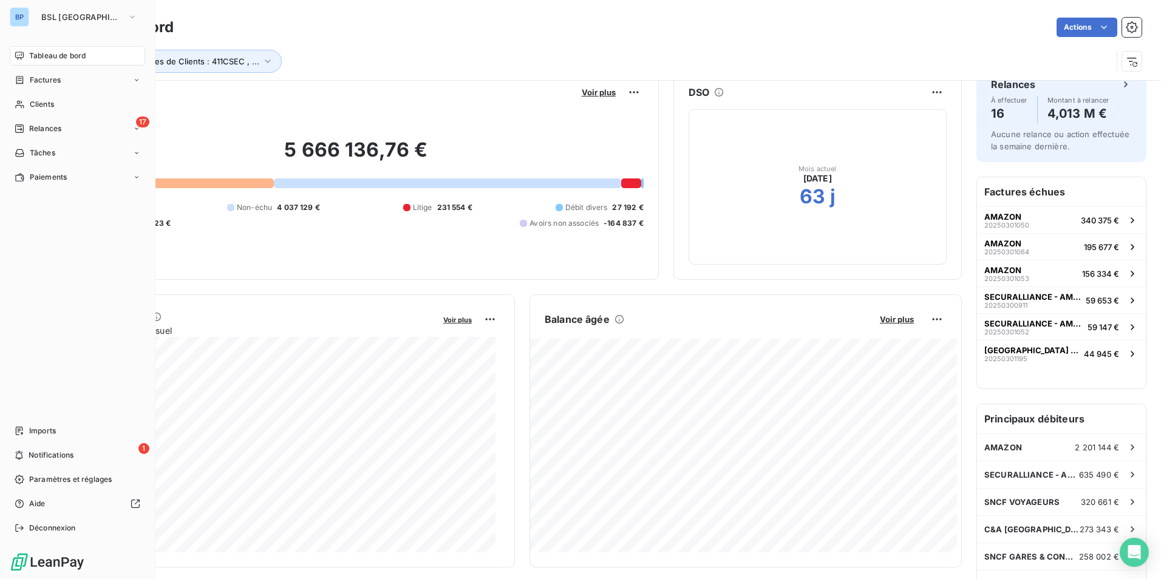
scroll to position [1, 0]
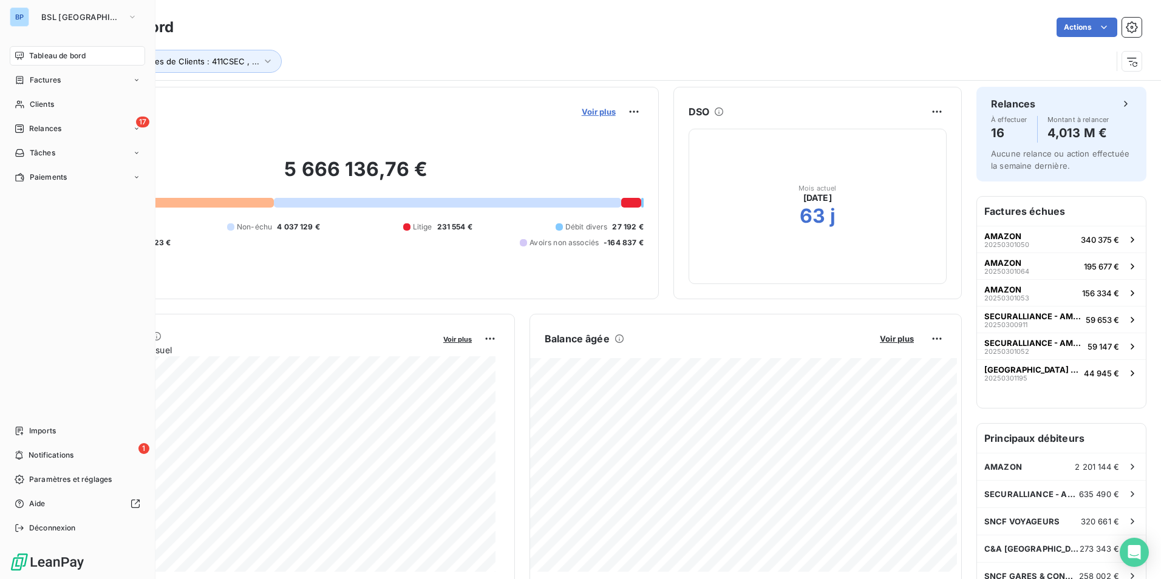
click at [599, 114] on span "Voir plus" at bounding box center [599, 112] width 34 height 10
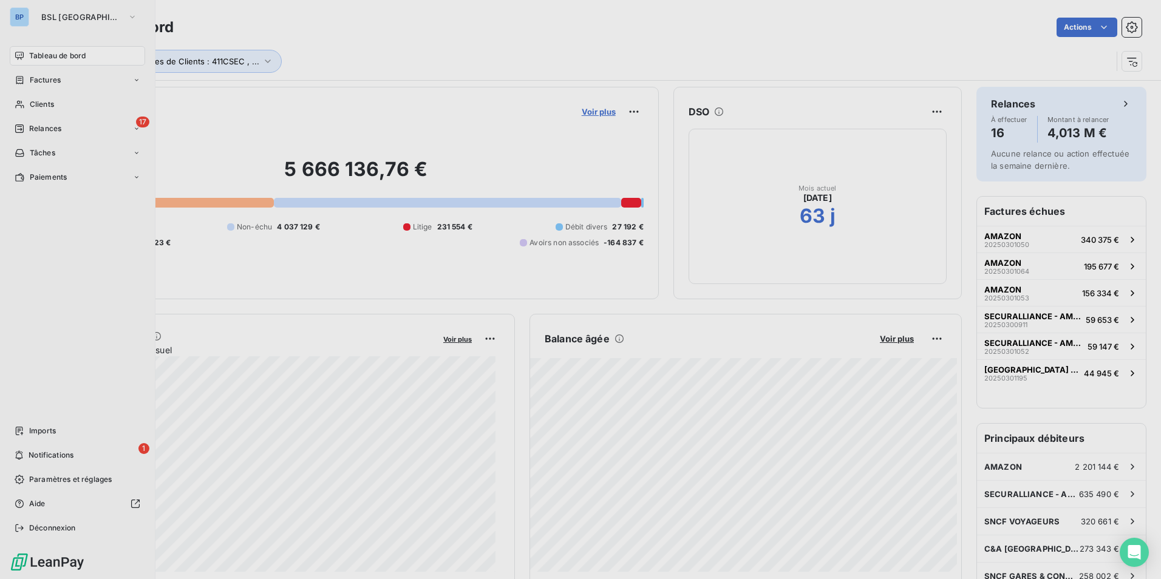
scroll to position [570, 457]
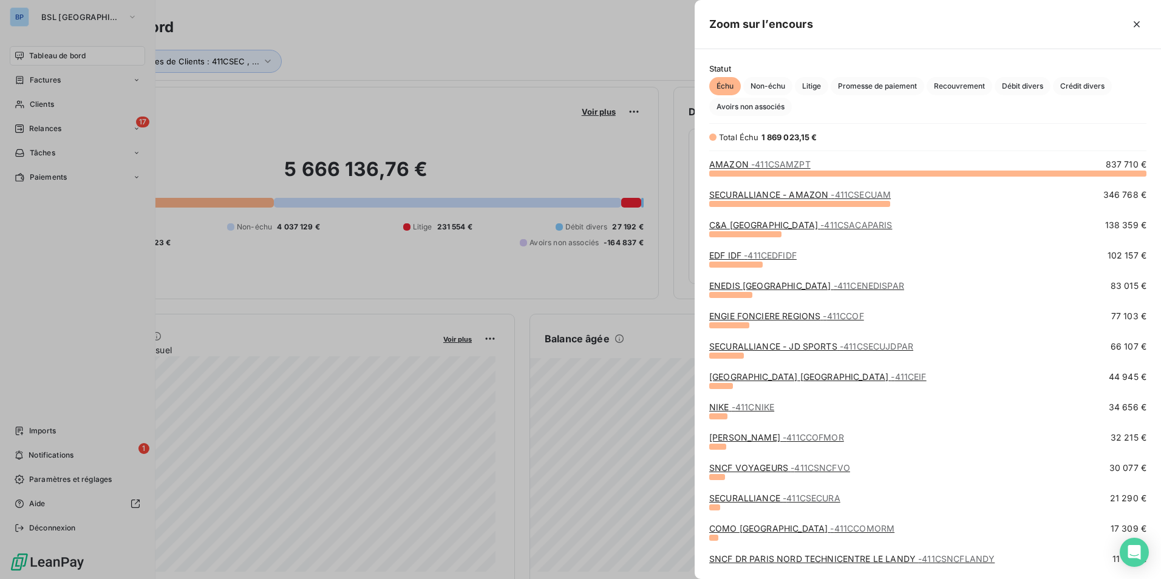
click at [821, 225] on span "- 411CSACAPARIS" at bounding box center [857, 225] width 72 height 10
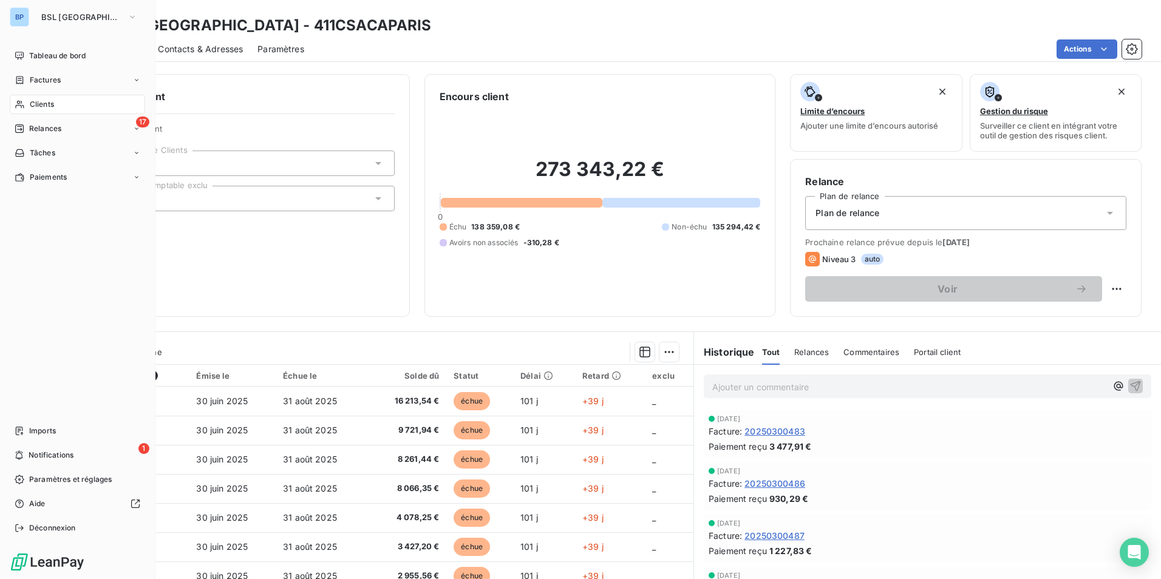
click at [25, 16] on div "BP" at bounding box center [19, 16] width 19 height 19
click at [56, 104] on div "Clients" at bounding box center [77, 104] width 135 height 19
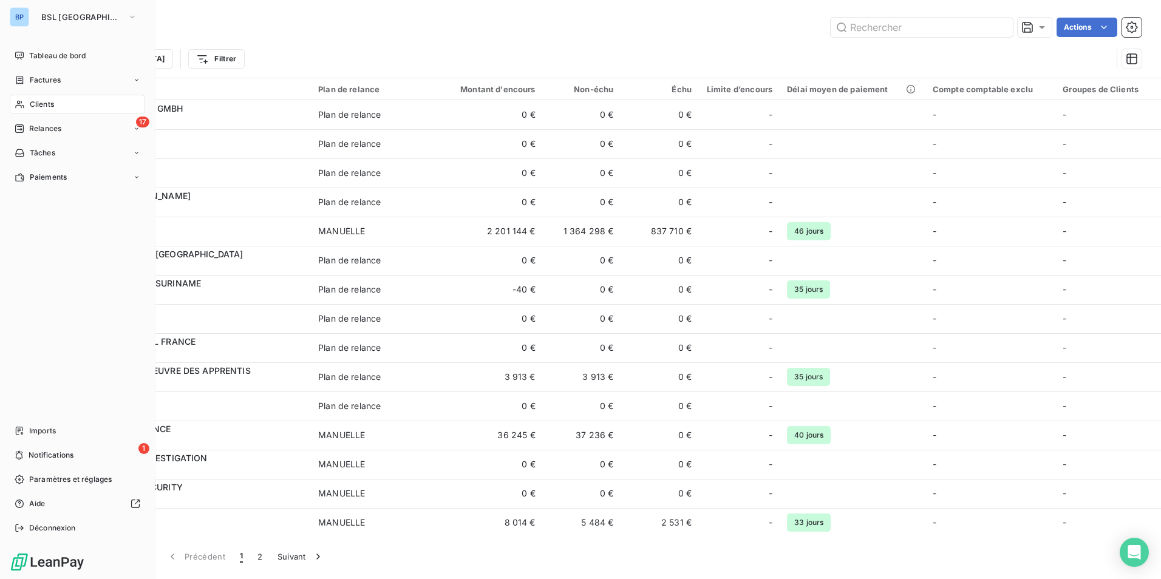
click at [13, 17] on div "BP" at bounding box center [19, 16] width 19 height 19
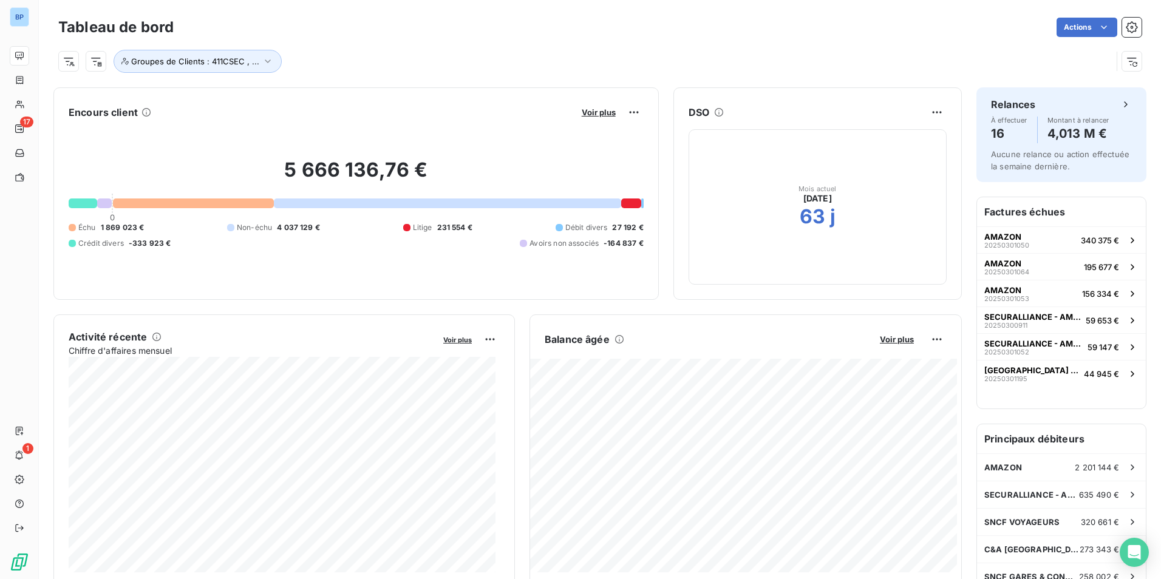
click at [584, 117] on button "Voir plus" at bounding box center [598, 112] width 41 height 11
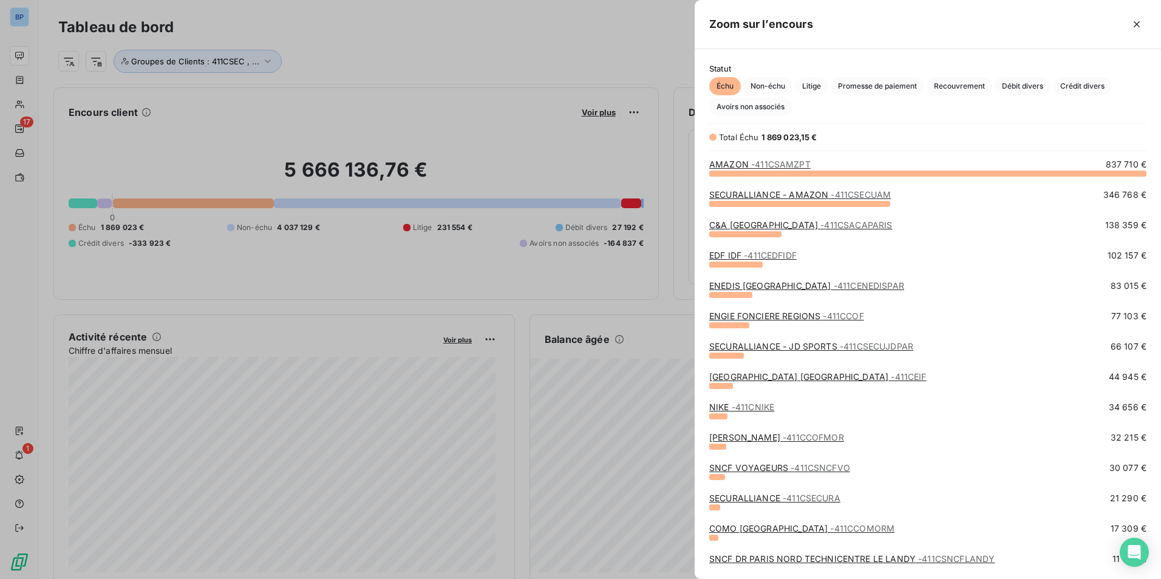
click at [790, 344] on link "SECURALLIANCE - JD SPORTS - 411CSECUJDPAR" at bounding box center [811, 346] width 204 height 10
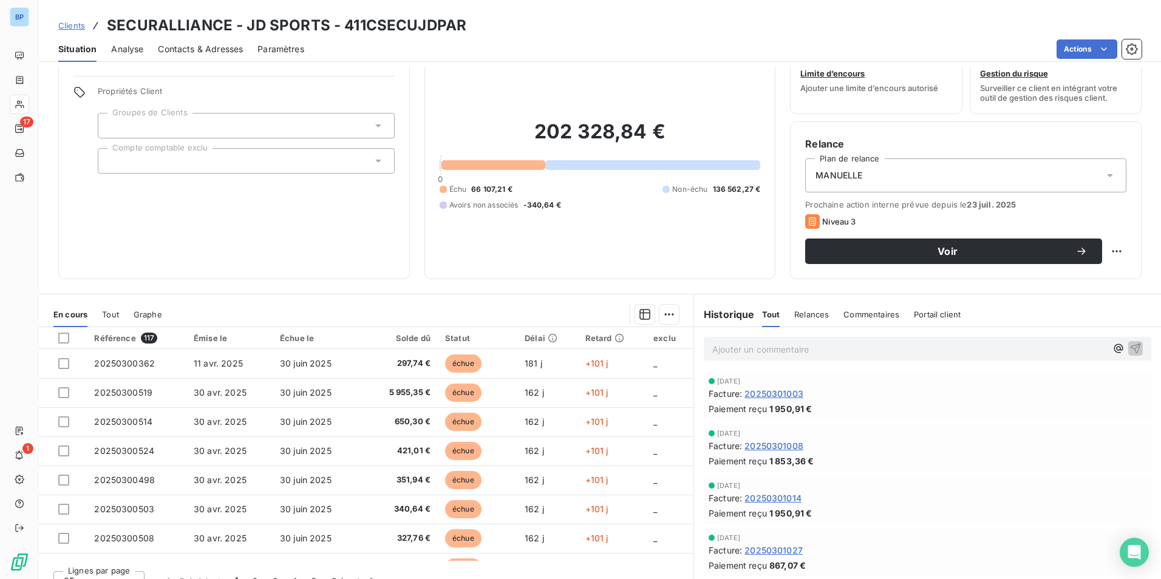
scroll to position [56, 0]
